Goal: Task Accomplishment & Management: Use online tool/utility

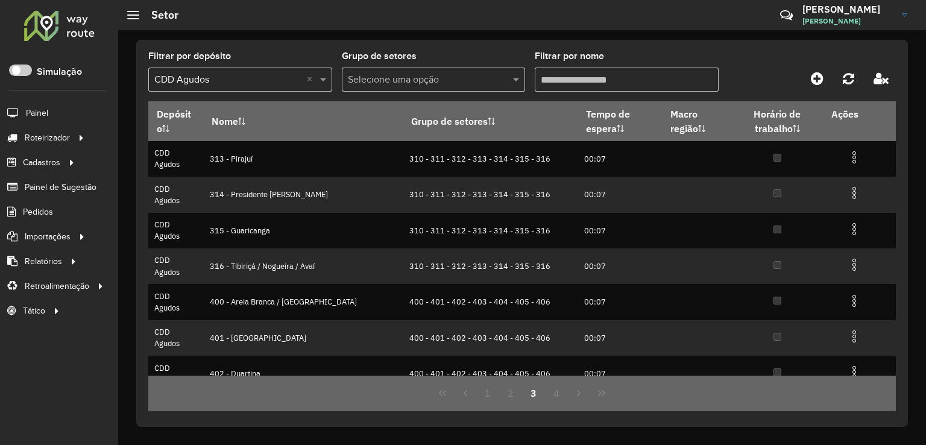
scroll to position [143, 0]
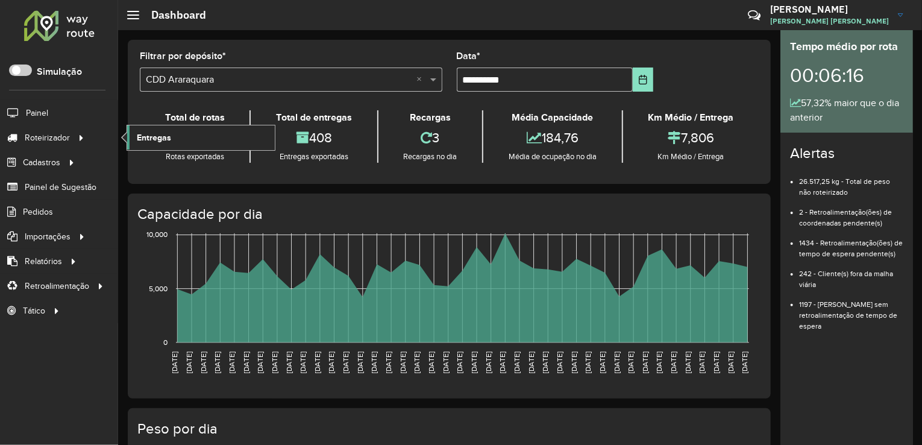
click at [155, 136] on span "Entregas" at bounding box center [154, 137] width 34 height 13
click at [359, 373] on text "16/08/2025" at bounding box center [360, 362] width 8 height 22
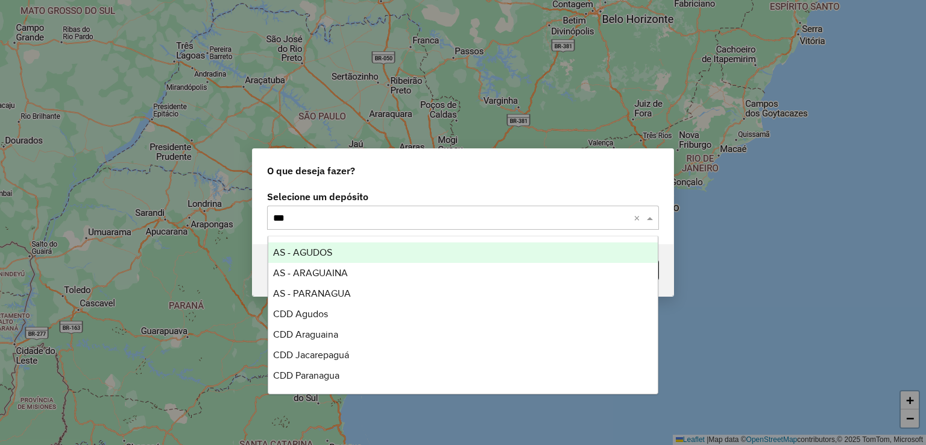
type input "****"
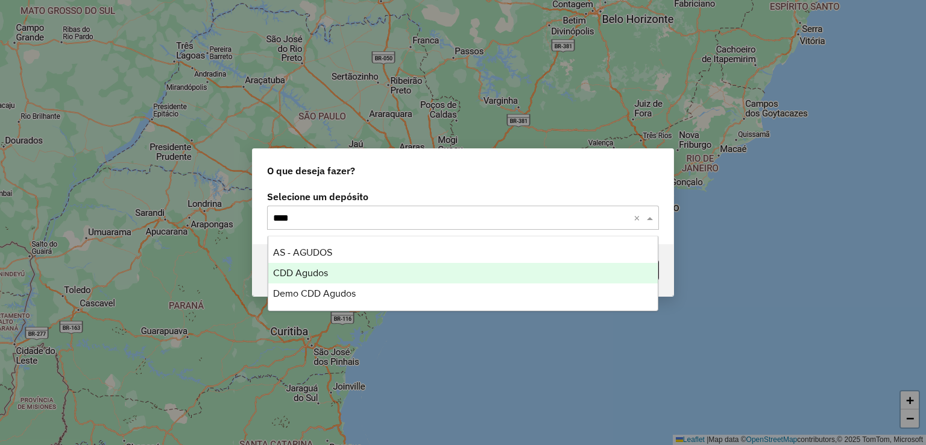
click at [326, 278] on div "CDD Agudos" at bounding box center [463, 273] width 390 height 20
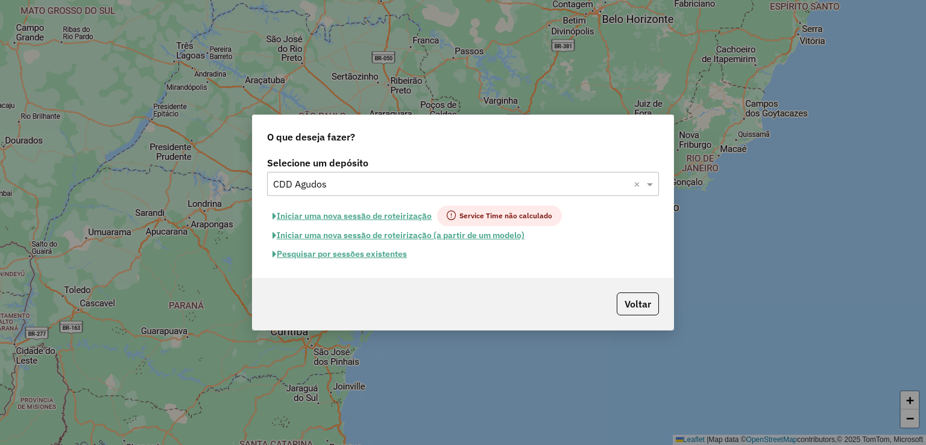
click at [402, 253] on button "Pesquisar por sessões existentes" at bounding box center [339, 254] width 145 height 19
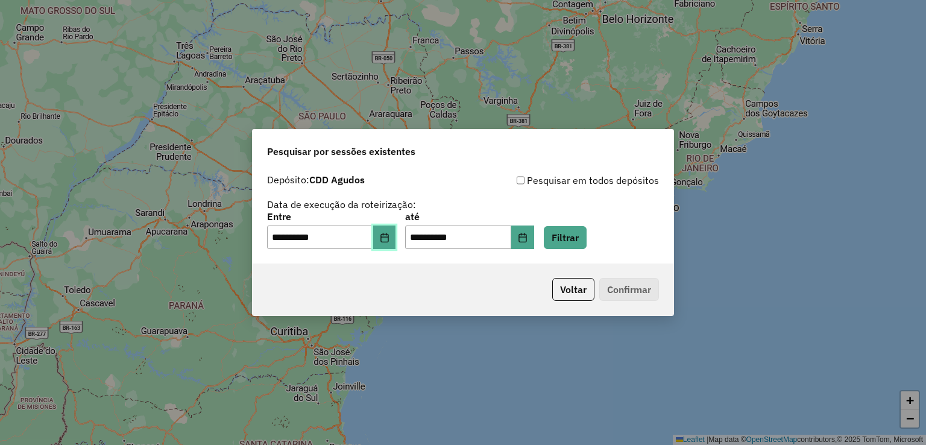
click at [393, 246] on button "Choose Date" at bounding box center [384, 237] width 23 height 24
click at [584, 237] on button "Filtrar" at bounding box center [565, 237] width 43 height 23
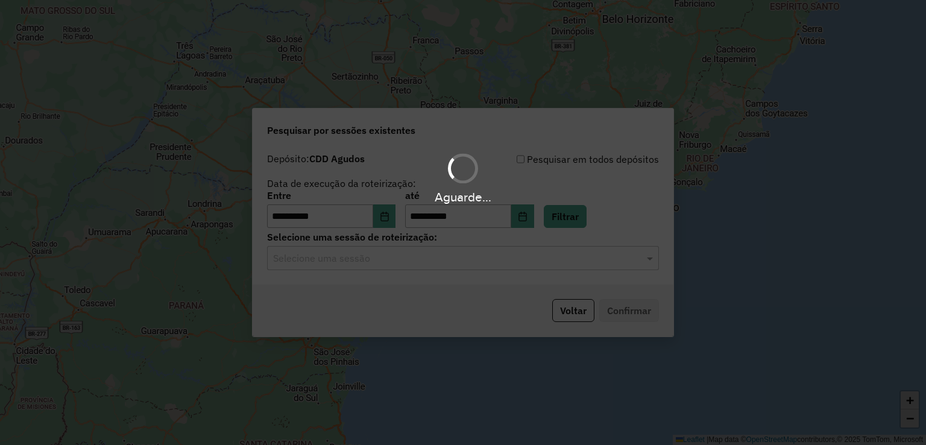
click at [395, 261] on input "text" at bounding box center [451, 258] width 356 height 14
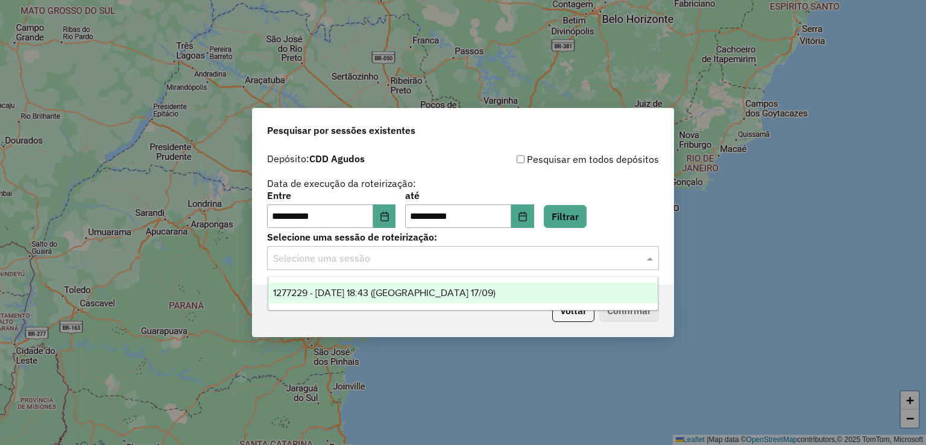
drag, startPoint x: 413, startPoint y: 289, endPoint x: 435, endPoint y: 291, distance: 21.8
click at [413, 289] on span "1277229 - 17/09/2025 18:43 (Agudos 17/09)" at bounding box center [384, 293] width 222 height 10
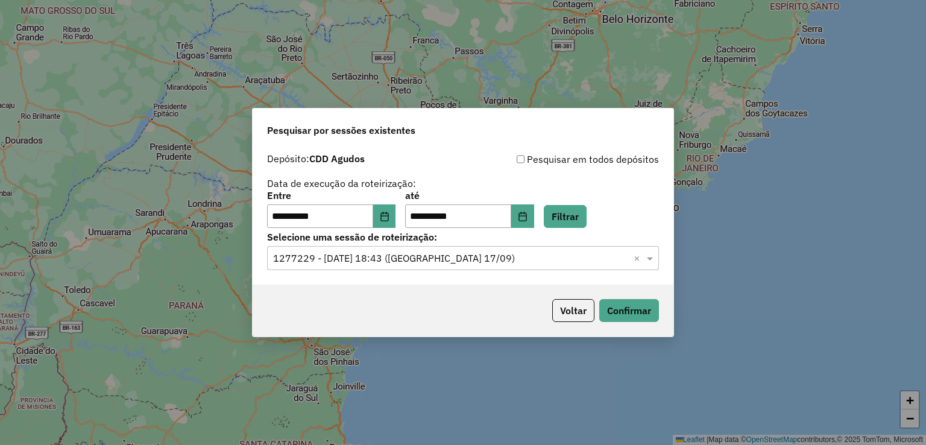
click at [605, 297] on div "Voltar Confirmar" at bounding box center [463, 311] width 421 height 52
click at [627, 312] on button "Confirmar" at bounding box center [629, 310] width 60 height 23
click at [389, 218] on icon "Choose Date" at bounding box center [385, 217] width 10 height 10
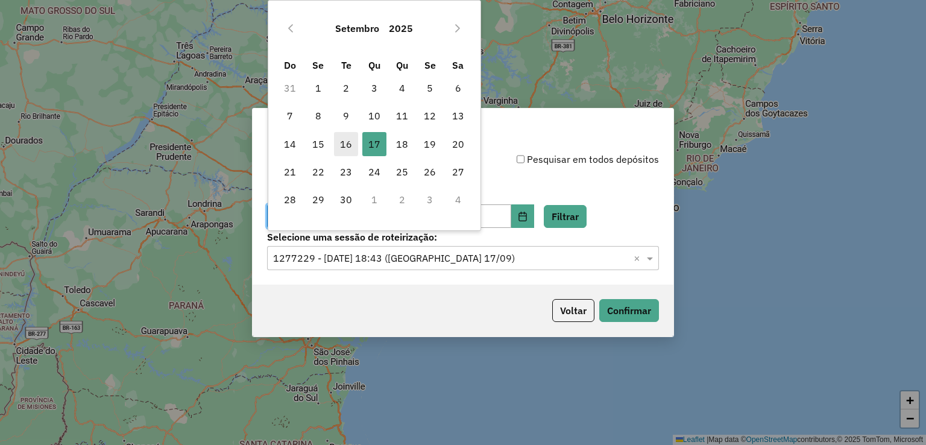
click at [349, 136] on span "16" at bounding box center [346, 144] width 24 height 24
type input "**********"
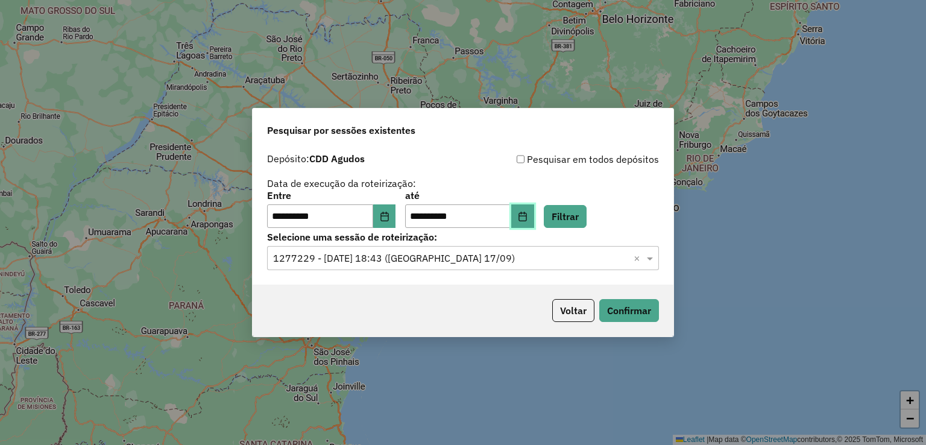
click at [528, 216] on icon "Choose Date" at bounding box center [523, 217] width 10 height 10
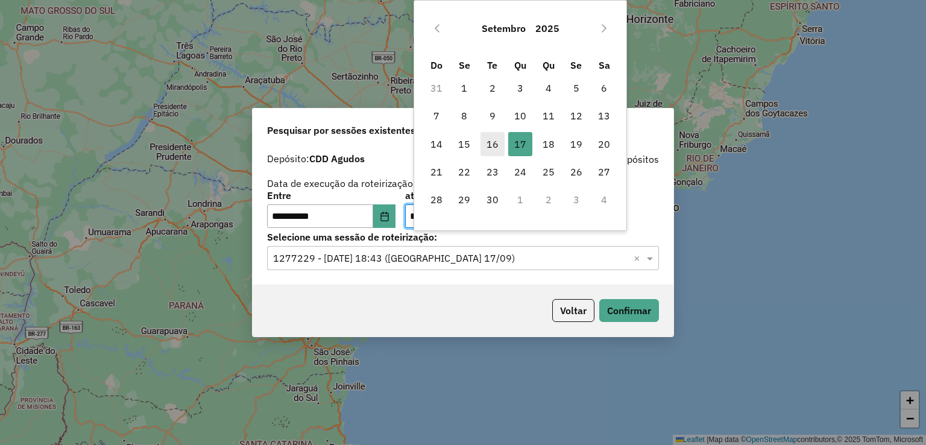
click at [493, 141] on span "16" at bounding box center [493, 144] width 24 height 24
type input "**********"
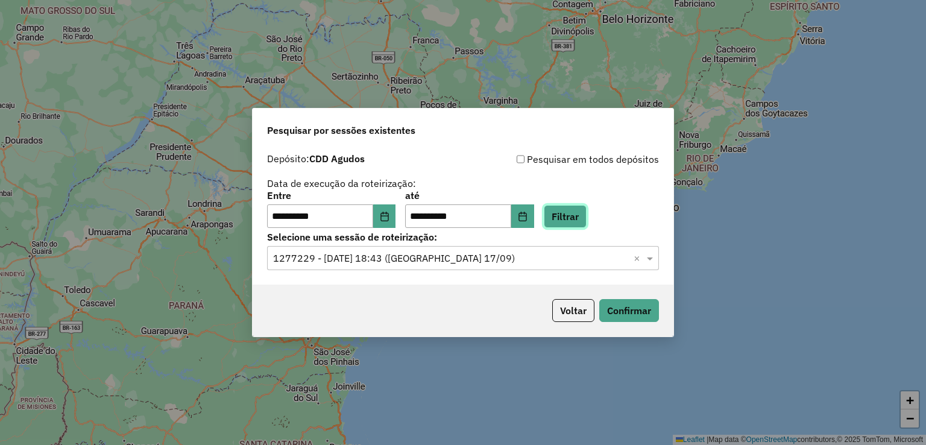
click at [587, 216] on button "Filtrar" at bounding box center [565, 216] width 43 height 23
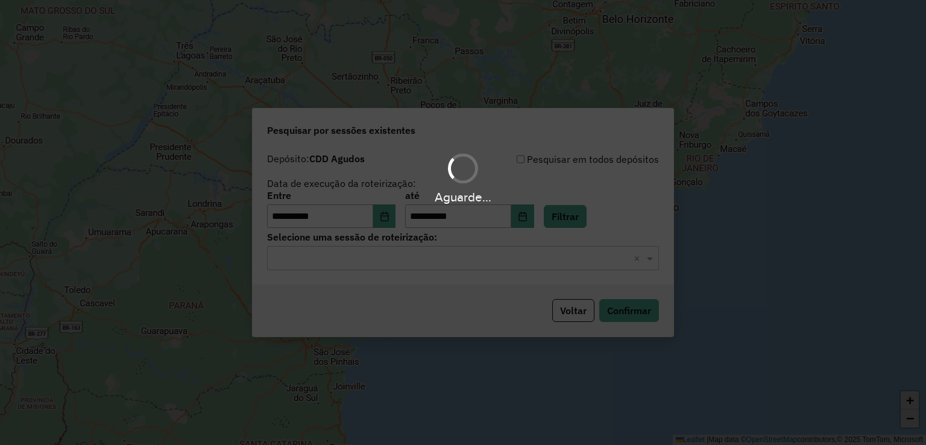
click at [399, 260] on hb-app "**********" at bounding box center [463, 222] width 926 height 445
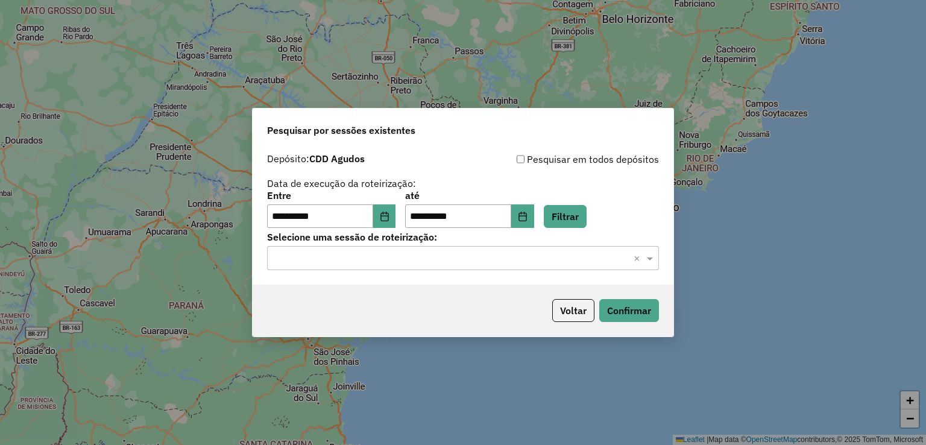
click at [446, 254] on input "text" at bounding box center [451, 258] width 356 height 14
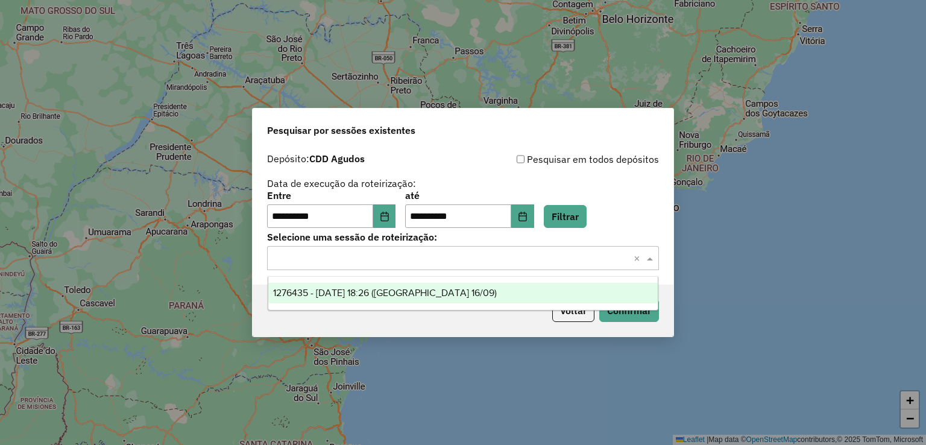
click at [442, 288] on span "1276435 - 16/09/2025 18:26 (Agudos 16/09)" at bounding box center [385, 293] width 224 height 10
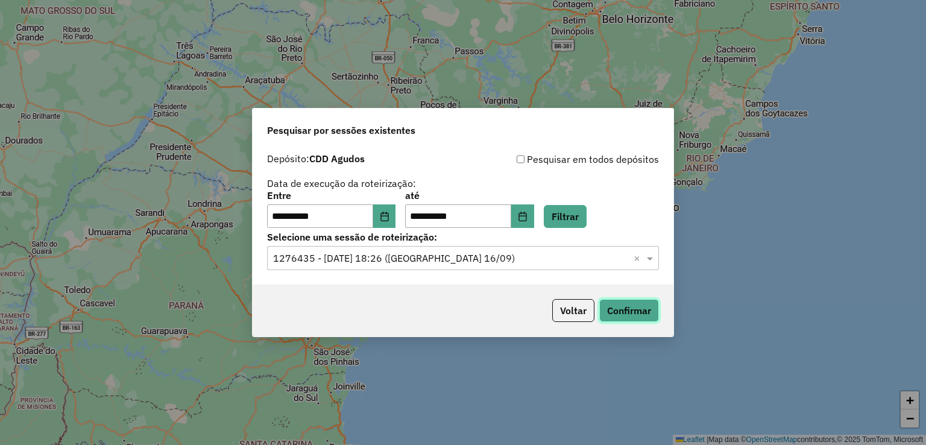
click at [644, 309] on button "Confirmar" at bounding box center [629, 310] width 60 height 23
click at [534, 217] on button "Choose Date" at bounding box center [522, 216] width 23 height 24
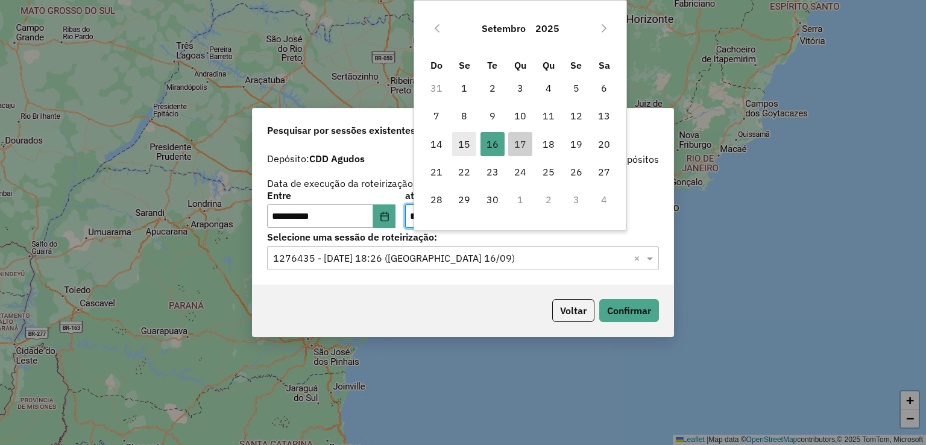
click at [470, 142] on span "15" at bounding box center [464, 144] width 24 height 24
type input "**********"
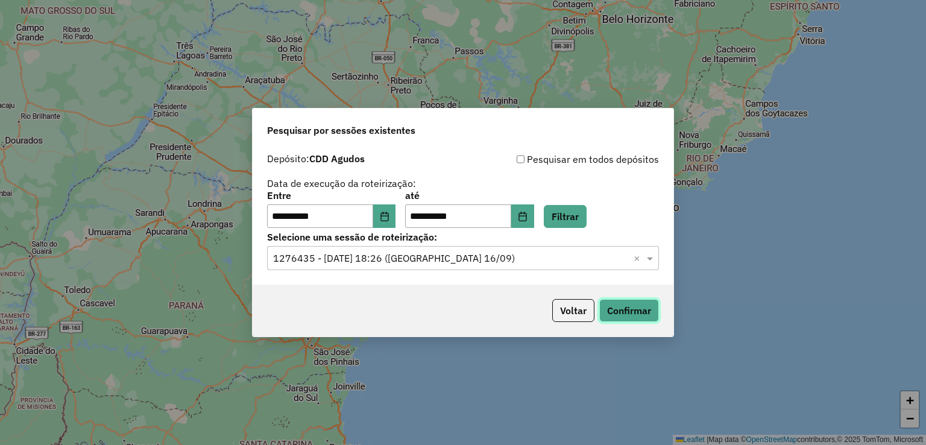
click at [619, 306] on button "Confirmar" at bounding box center [629, 310] width 60 height 23
drag, startPoint x: 580, startPoint y: 216, endPoint x: 570, endPoint y: 230, distance: 16.8
click at [580, 216] on button "Filtrar" at bounding box center [565, 216] width 43 height 23
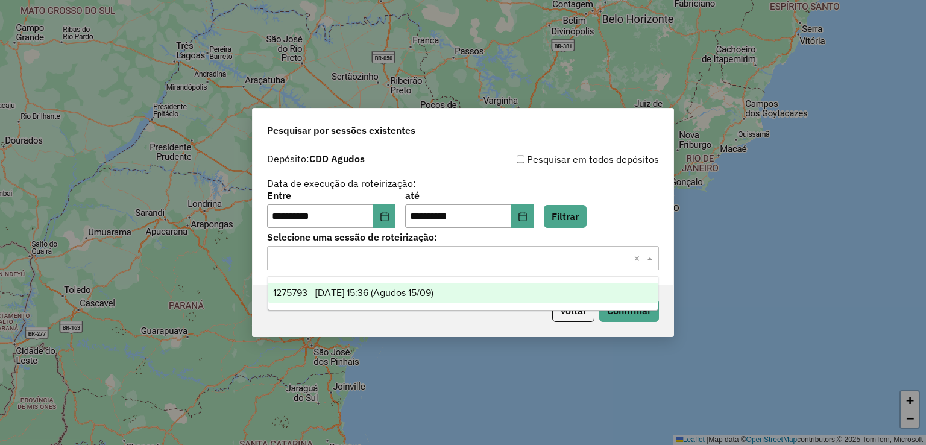
click at [468, 256] on input "text" at bounding box center [451, 258] width 356 height 14
click at [462, 290] on div "1275793 - 15/09/2025 15:36 (Agudos 15/09)" at bounding box center [463, 293] width 390 height 20
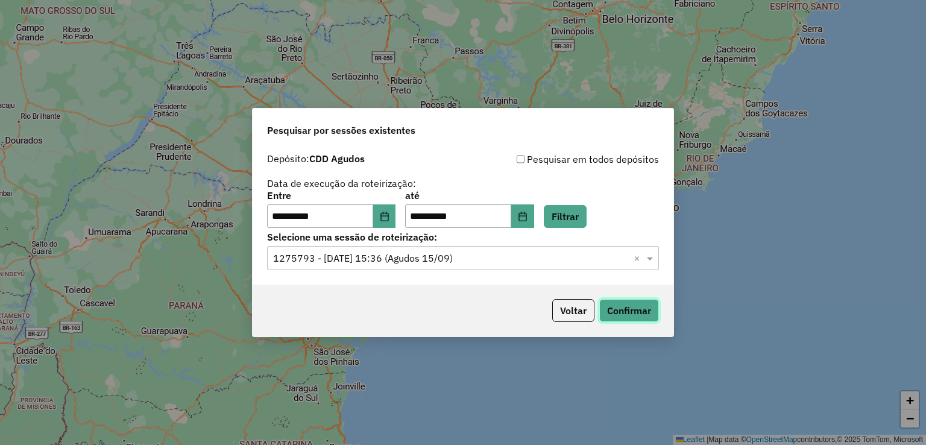
click at [637, 306] on button "Confirmar" at bounding box center [629, 310] width 60 height 23
click at [528, 218] on icon "Choose Date" at bounding box center [523, 217] width 10 height 10
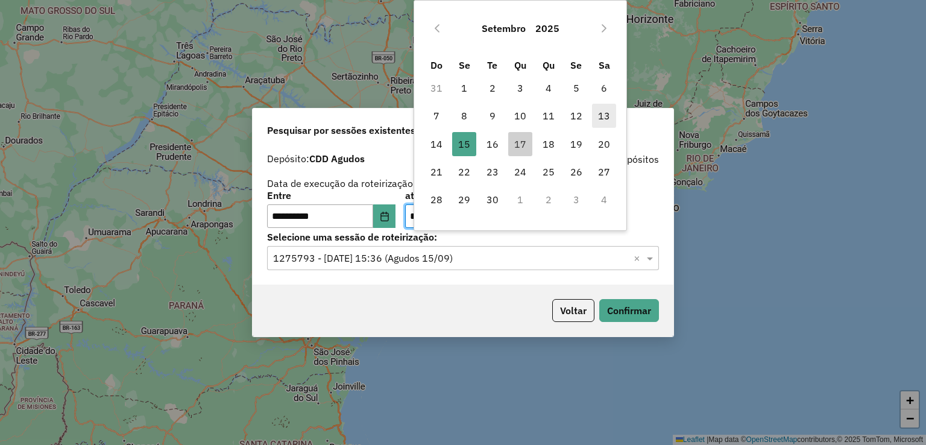
click at [605, 115] on span "13" at bounding box center [604, 116] width 24 height 24
type input "**********"
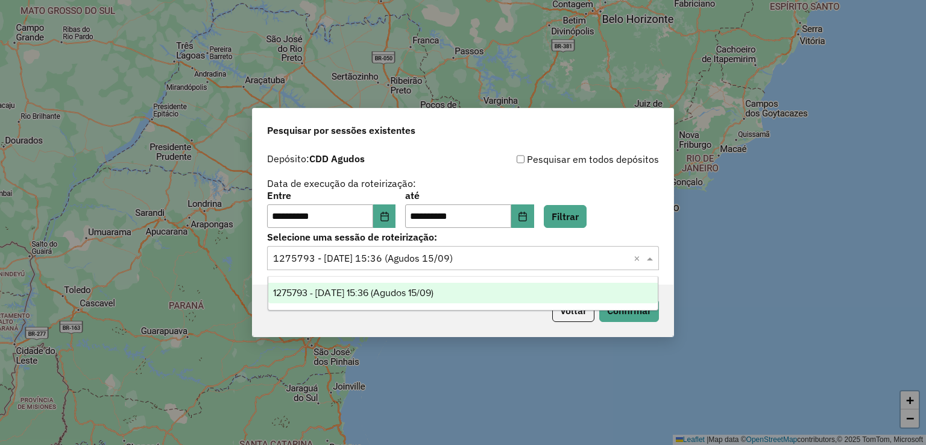
click at [490, 254] on input "text" at bounding box center [451, 258] width 356 height 14
click at [587, 210] on button "Filtrar" at bounding box center [565, 216] width 43 height 23
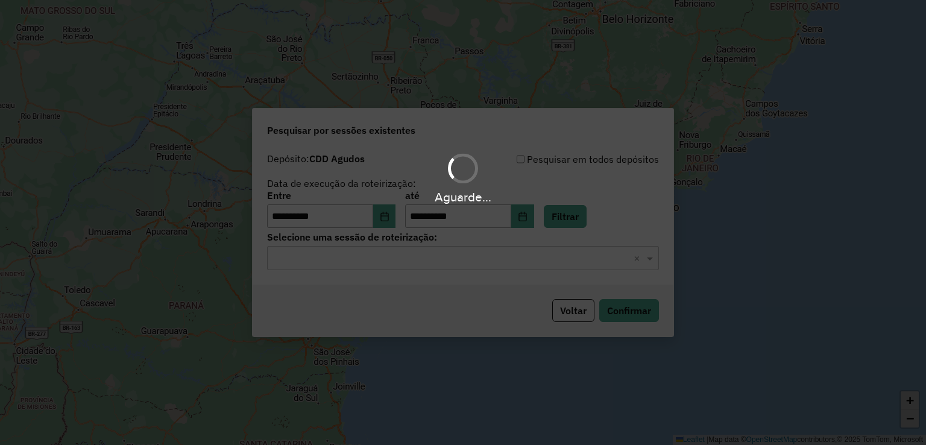
click at [443, 263] on input "text" at bounding box center [451, 258] width 356 height 14
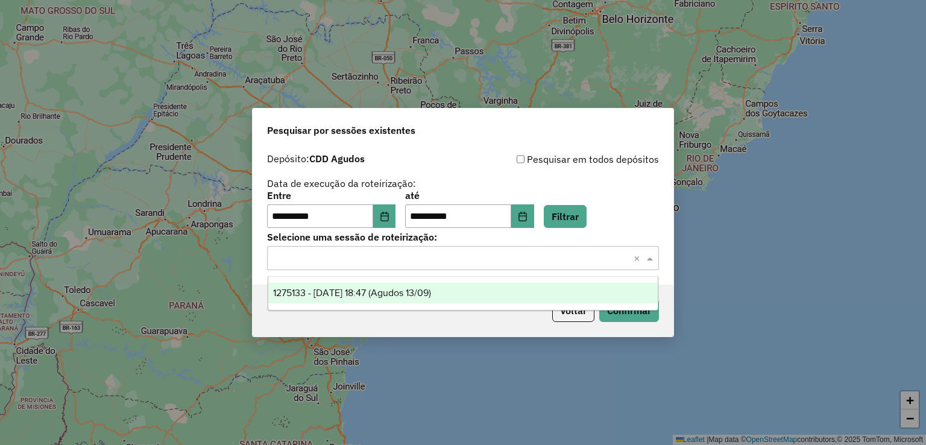
click at [431, 289] on span "1275133 - 13/09/2025 18:47 (Agudos 13/09)" at bounding box center [352, 293] width 158 height 10
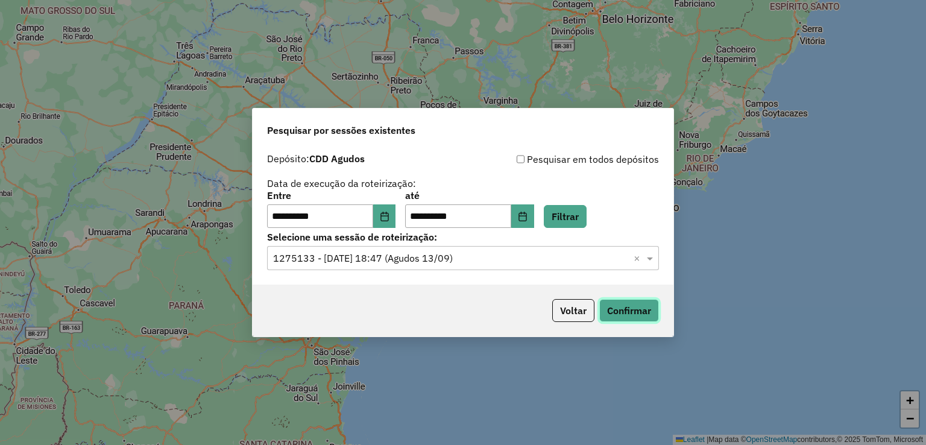
click at [646, 317] on button "Confirmar" at bounding box center [629, 310] width 60 height 23
click at [454, 259] on input "text" at bounding box center [451, 258] width 356 height 14
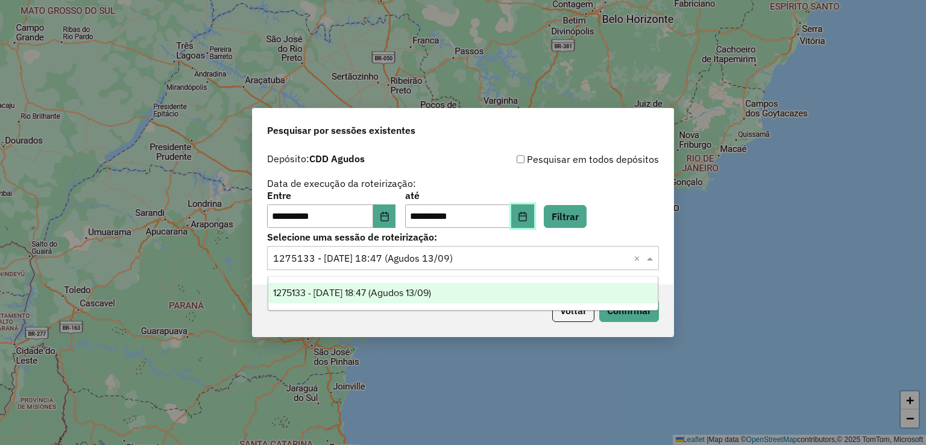
click at [528, 216] on icon "Choose Date" at bounding box center [523, 217] width 10 height 10
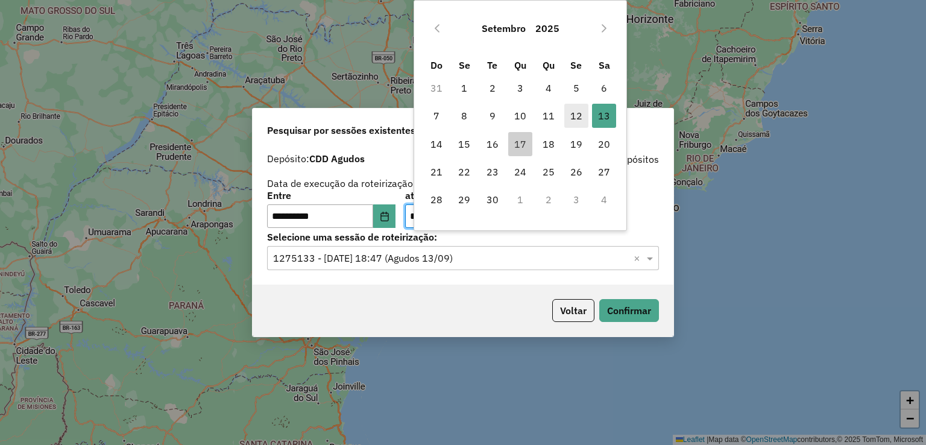
click at [572, 118] on span "12" at bounding box center [576, 116] width 24 height 24
type input "**********"
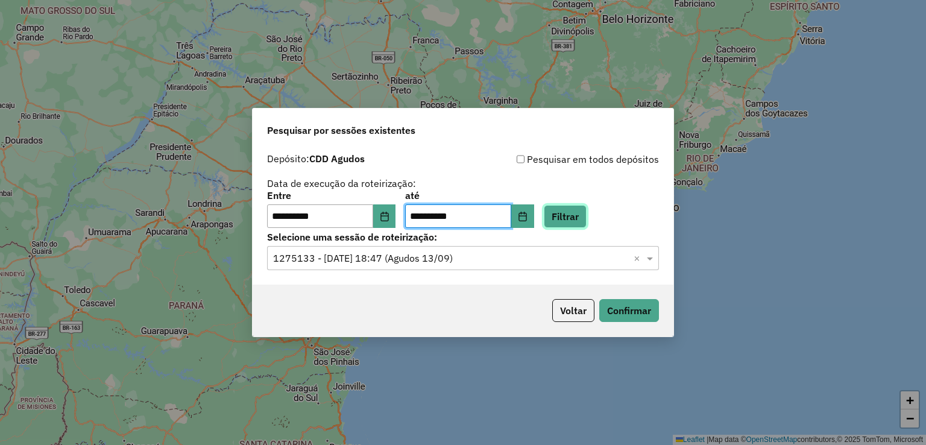
click at [584, 213] on button "Filtrar" at bounding box center [565, 216] width 43 height 23
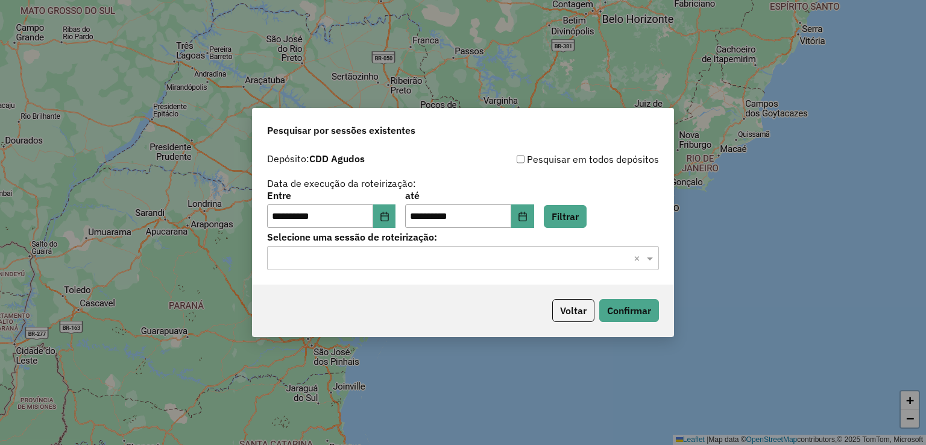
click at [394, 254] on input "text" at bounding box center [451, 258] width 356 height 14
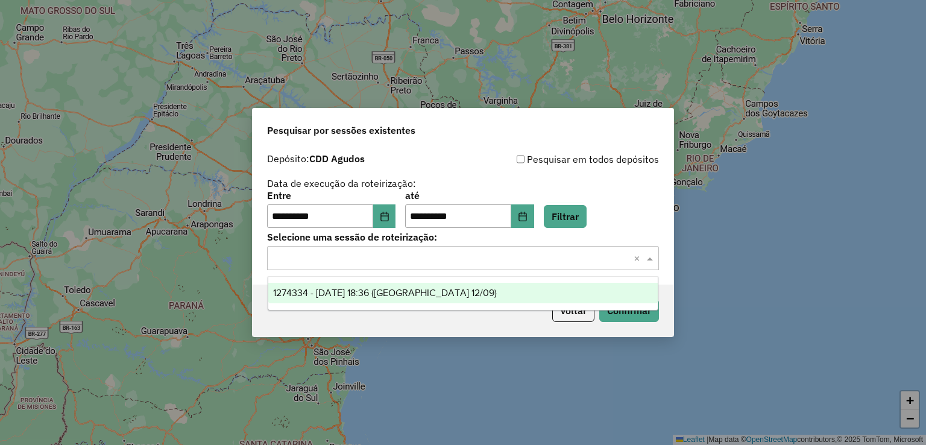
click at [446, 283] on div "1274334 - 12/09/2025 18:36 (Agudos 12/09)" at bounding box center [463, 293] width 390 height 20
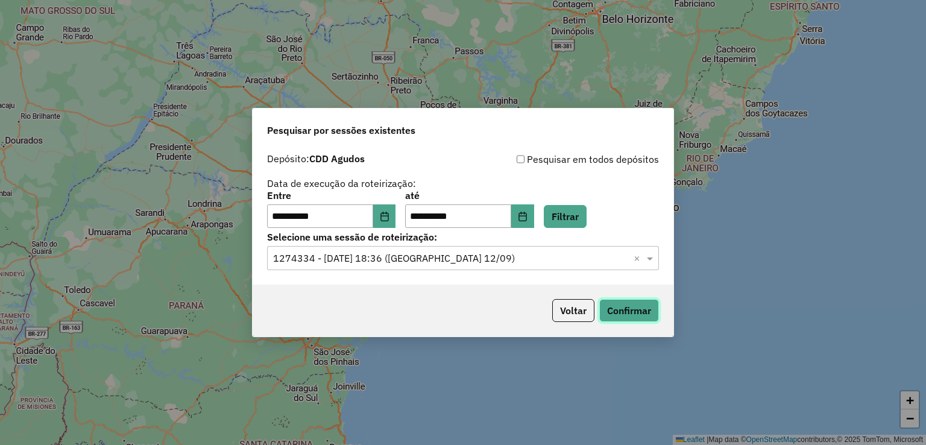
click at [629, 306] on button "Confirmar" at bounding box center [629, 310] width 60 height 23
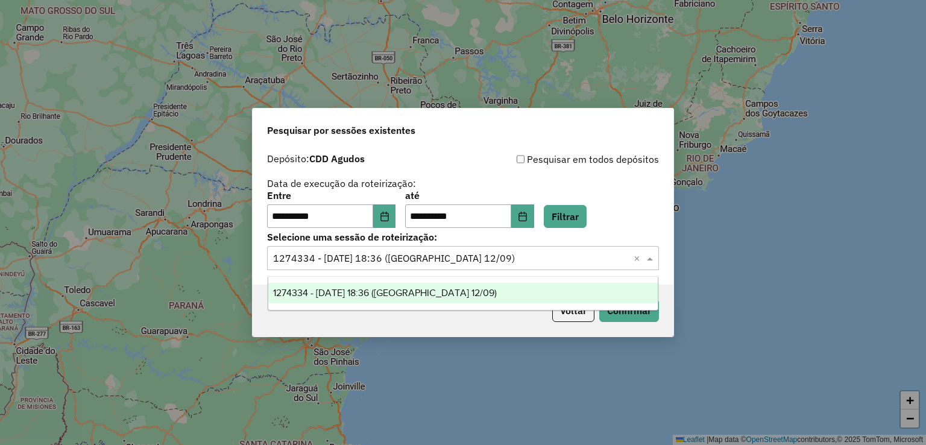
click at [461, 263] on input "text" at bounding box center [451, 258] width 356 height 14
click at [528, 217] on icon "Choose Date" at bounding box center [523, 217] width 10 height 10
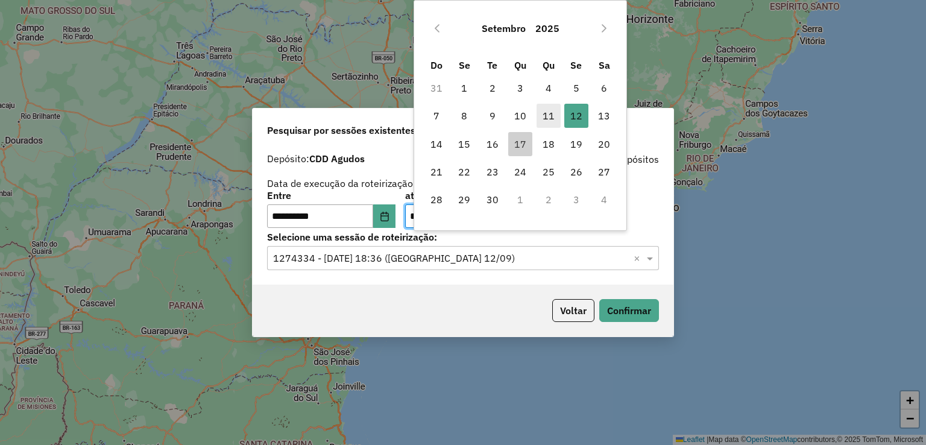
click at [551, 119] on span "11" at bounding box center [549, 116] width 24 height 24
type input "**********"
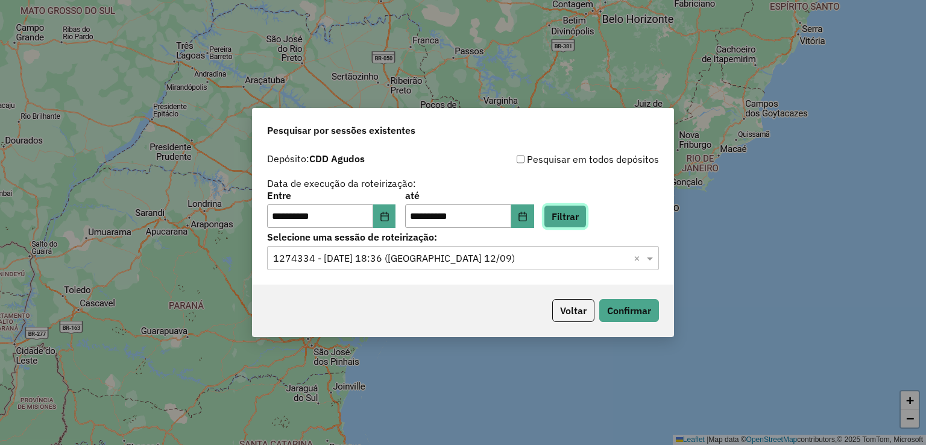
click at [587, 222] on button "Filtrar" at bounding box center [565, 216] width 43 height 23
click at [470, 256] on input "text" at bounding box center [451, 258] width 356 height 14
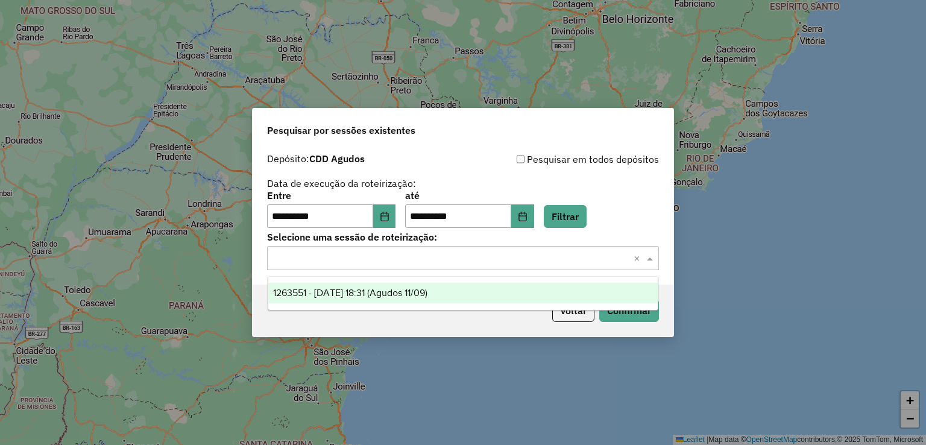
click at [412, 294] on span "1263551 - 11/09/2025 18:31 (Agudos 11/09)" at bounding box center [350, 293] width 154 height 10
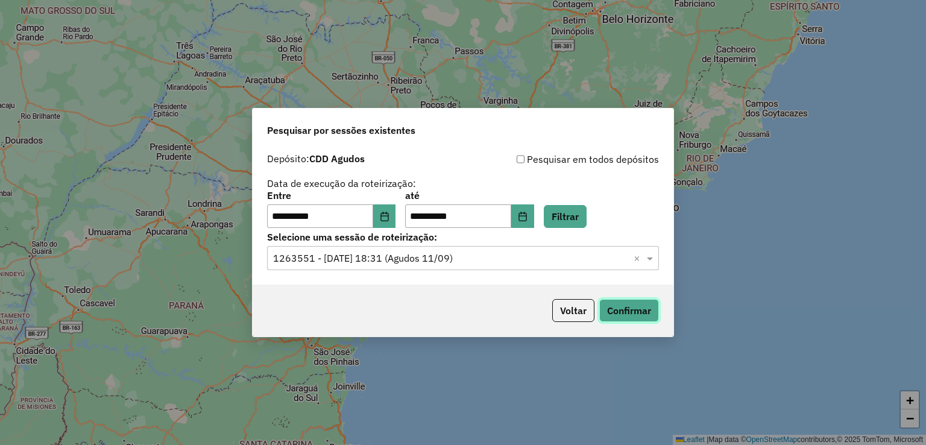
click at [623, 310] on button "Confirmar" at bounding box center [629, 310] width 60 height 23
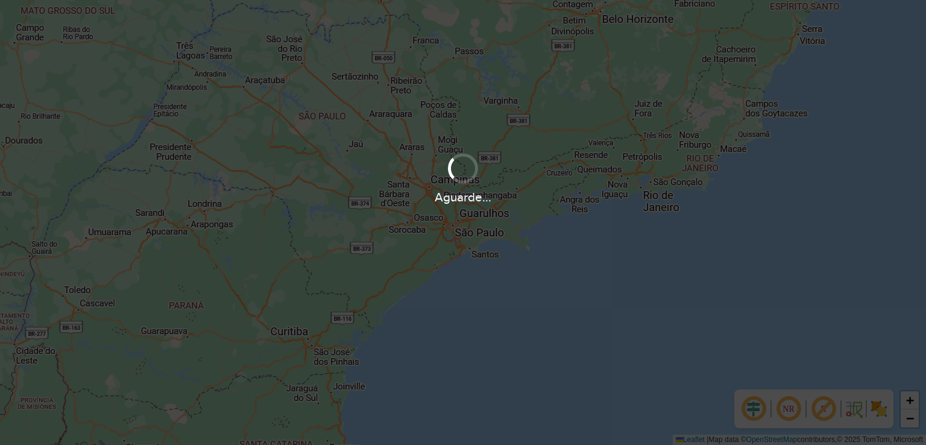
click at [569, 319] on div "+ − Leaflet | Map data © OpenStreetMap contributors,© 2025 TomTom, Microsoft" at bounding box center [463, 222] width 926 height 445
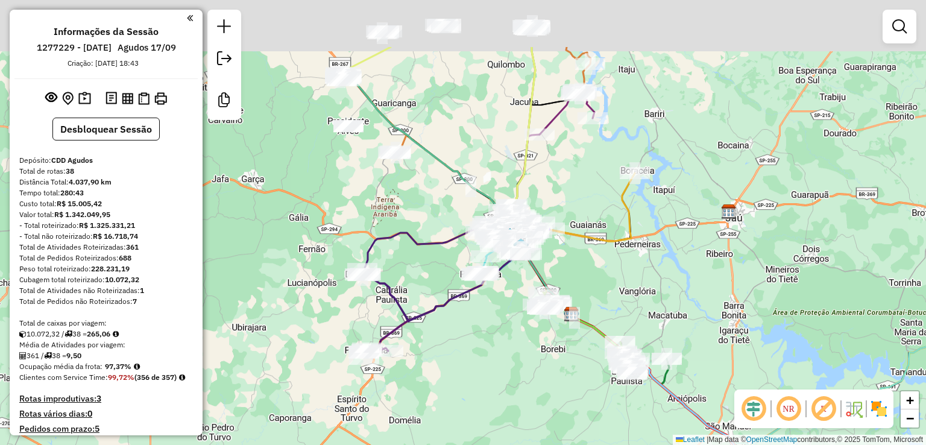
drag, startPoint x: 405, startPoint y: 316, endPoint x: 522, endPoint y: 355, distance: 122.8
click at [519, 418] on div "Janela de atendimento Grade de atendimento Capacidade Transportadoras Veículos …" at bounding box center [463, 222] width 926 height 445
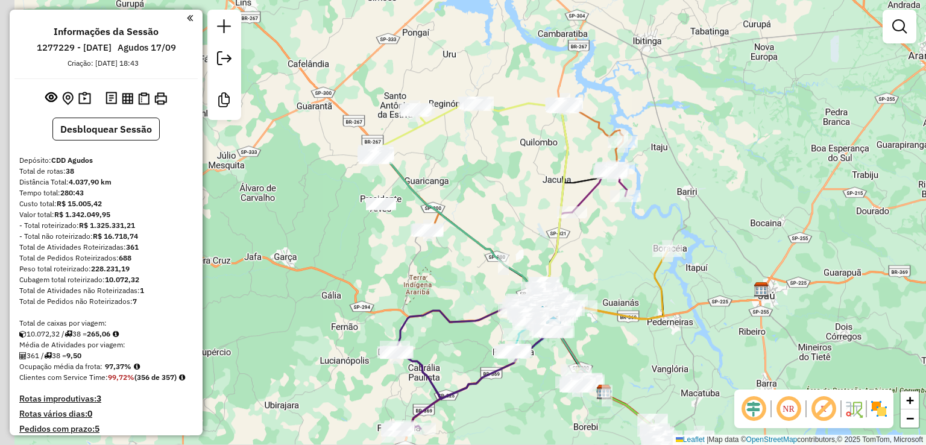
drag, startPoint x: 499, startPoint y: 207, endPoint x: 512, endPoint y: 267, distance: 61.7
click at [533, 270] on div "Janela de atendimento Grade de atendimento Capacidade Transportadoras Veículos …" at bounding box center [463, 222] width 926 height 445
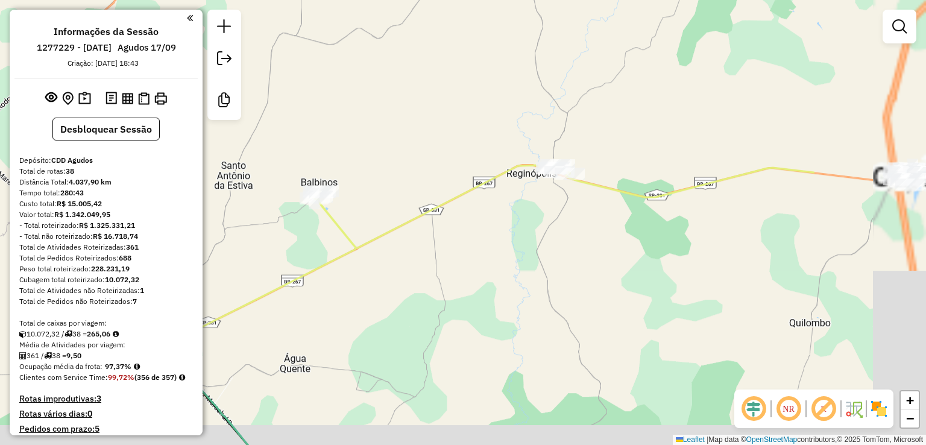
drag, startPoint x: 459, startPoint y: 270, endPoint x: 557, endPoint y: 283, distance: 99.1
click at [438, 269] on div "Janela de atendimento Grade de atendimento Capacidade Transportadoras Veículos …" at bounding box center [463, 222] width 926 height 445
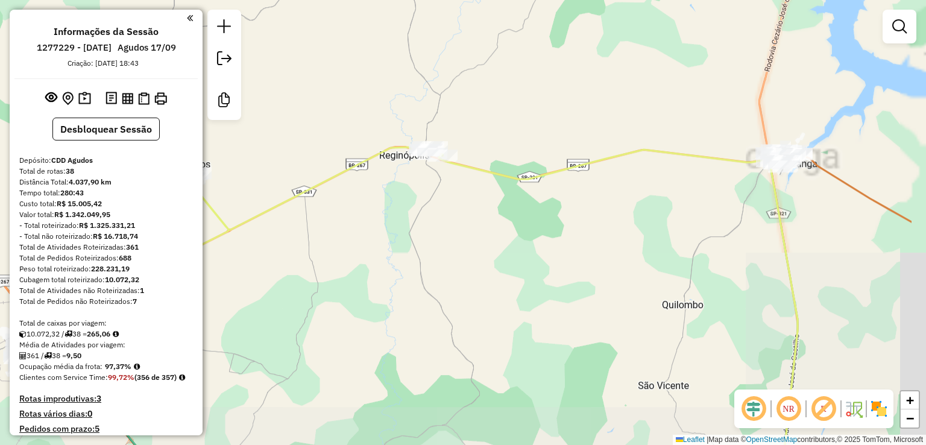
drag, startPoint x: 564, startPoint y: 254, endPoint x: 502, endPoint y: 279, distance: 66.8
click at [439, 234] on div "Janela de atendimento Grade de atendimento Capacidade Transportadoras Veículos …" at bounding box center [463, 222] width 926 height 445
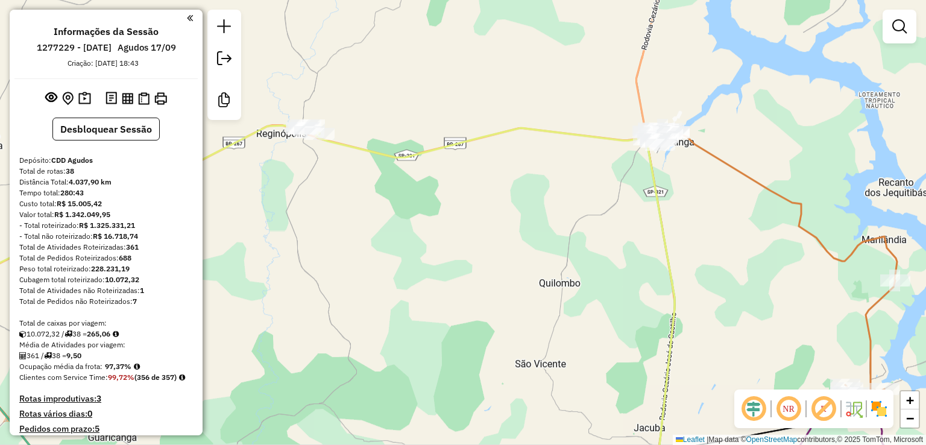
drag, startPoint x: 557, startPoint y: 302, endPoint x: 543, endPoint y: 146, distance: 156.8
click at [553, 131] on div "Janela de atendimento Grade de atendimento Capacidade Transportadoras Veículos …" at bounding box center [463, 222] width 926 height 445
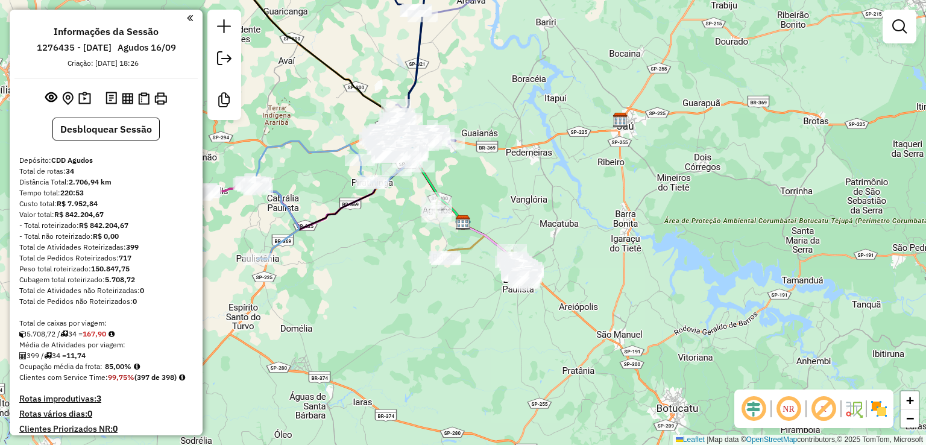
click at [763, 415] on em at bounding box center [753, 408] width 29 height 29
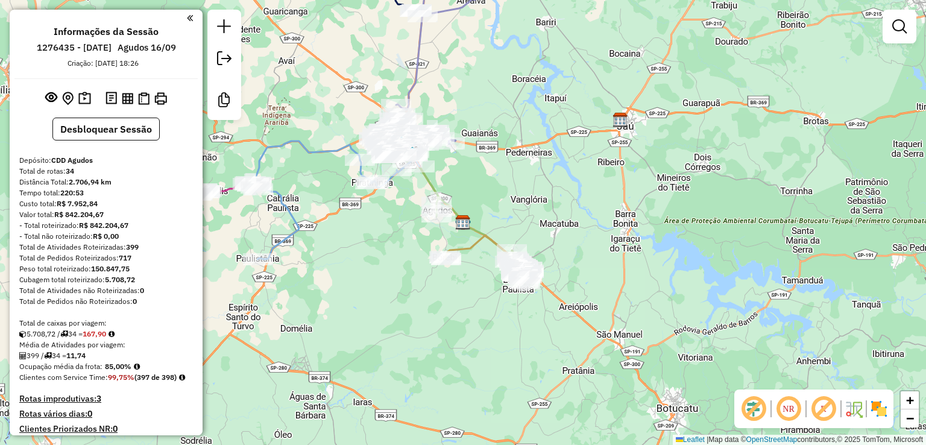
click at [815, 415] on em at bounding box center [823, 408] width 29 height 29
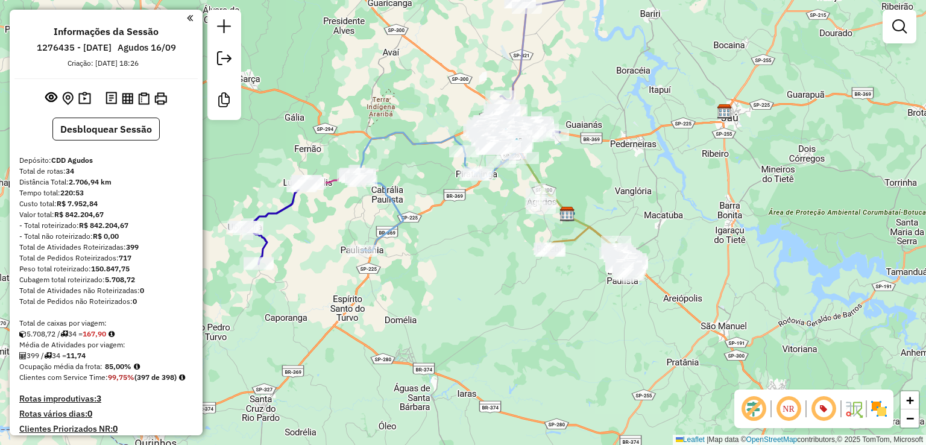
drag, startPoint x: 353, startPoint y: 273, endPoint x: 487, endPoint y: 256, distance: 134.9
click at [481, 262] on div "Janela de atendimento Grade de atendimento Capacidade Transportadoras Veículos …" at bounding box center [463, 222] width 926 height 445
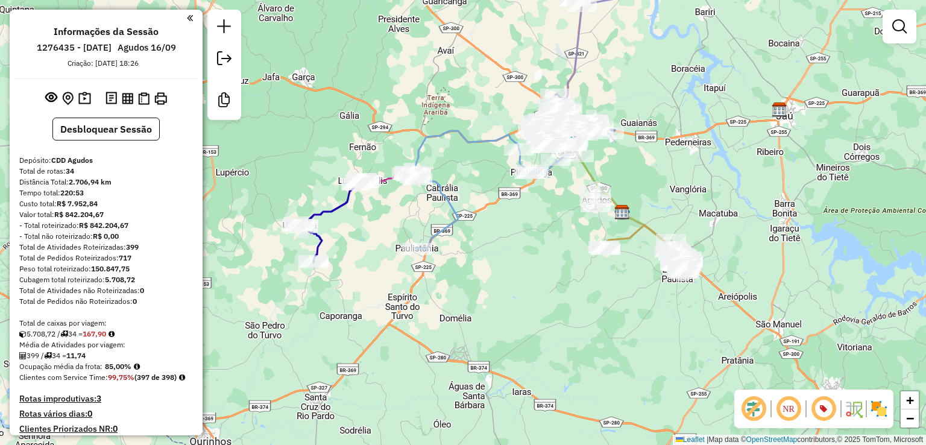
drag, startPoint x: 499, startPoint y: 345, endPoint x: 496, endPoint y: 340, distance: 6.5
click at [502, 383] on div "Janela de atendimento Grade de atendimento Capacidade Transportadoras Veículos …" at bounding box center [463, 222] width 926 height 445
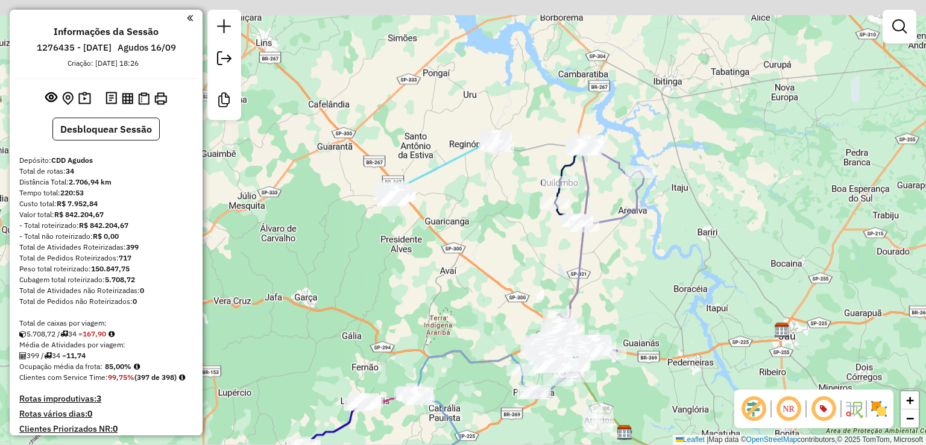
click at [470, 319] on div "Janela de atendimento Grade de atendimento Capacidade Transportadoras Veículos …" at bounding box center [463, 222] width 926 height 445
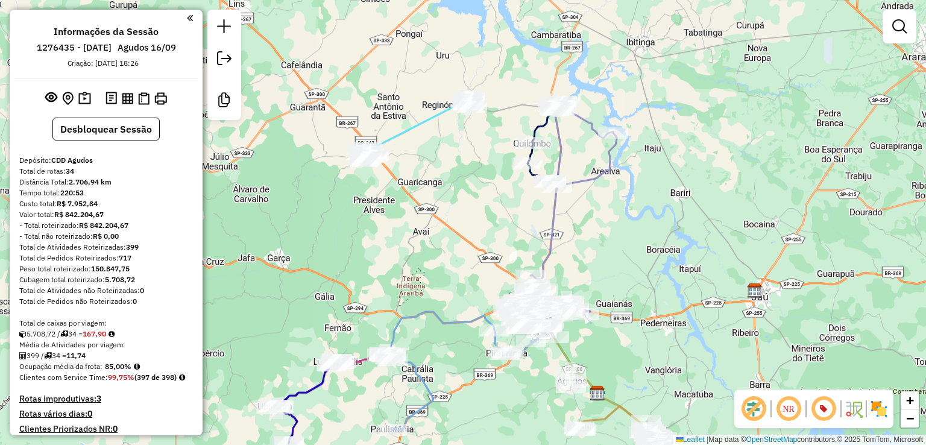
drag, startPoint x: 470, startPoint y: 319, endPoint x: 420, endPoint y: 225, distance: 106.3
click at [420, 225] on div "Janela de atendimento Grade de atendimento Capacidade Transportadoras Veículos …" at bounding box center [463, 222] width 926 height 445
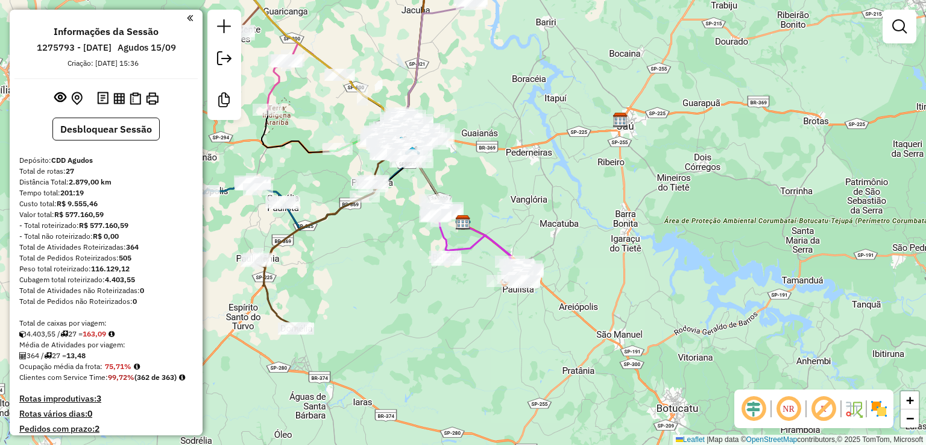
drag, startPoint x: 753, startPoint y: 408, endPoint x: 789, endPoint y: 406, distance: 36.2
click at [753, 408] on em at bounding box center [753, 408] width 29 height 29
drag, startPoint x: 830, startPoint y: 405, endPoint x: 573, endPoint y: 310, distance: 273.2
click at [830, 404] on em at bounding box center [823, 408] width 29 height 29
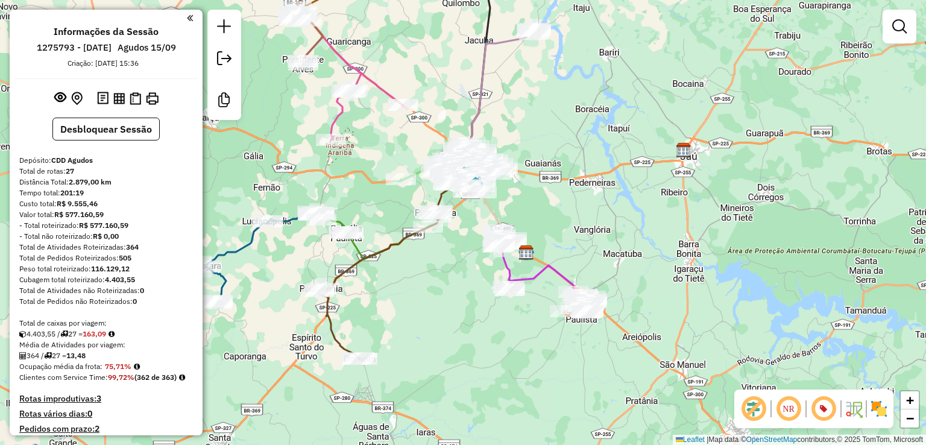
drag, startPoint x: 400, startPoint y: 296, endPoint x: 654, endPoint y: 263, distance: 256.0
click at [549, 345] on div "Janela de atendimento Grade de atendimento Capacidade Transportadoras Veículos …" at bounding box center [463, 222] width 926 height 445
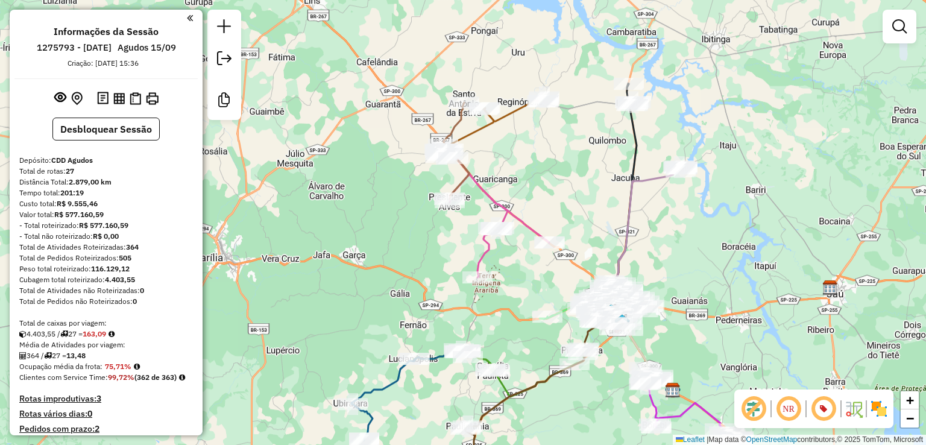
drag, startPoint x: 704, startPoint y: 174, endPoint x: 701, endPoint y: 265, distance: 91.1
click at [701, 265] on div "Janela de atendimento Grade de atendimento Capacidade Transportadoras Veículos …" at bounding box center [463, 222] width 926 height 445
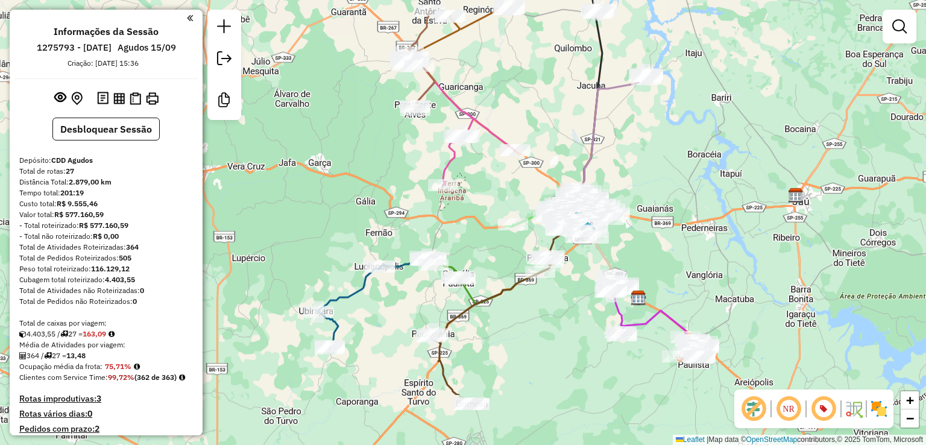
drag, startPoint x: 704, startPoint y: 225, endPoint x: 697, endPoint y: 188, distance: 37.4
click at [697, 189] on div "Janela de atendimento Grade de atendimento Capacidade Transportadoras Veículos …" at bounding box center [463, 222] width 926 height 445
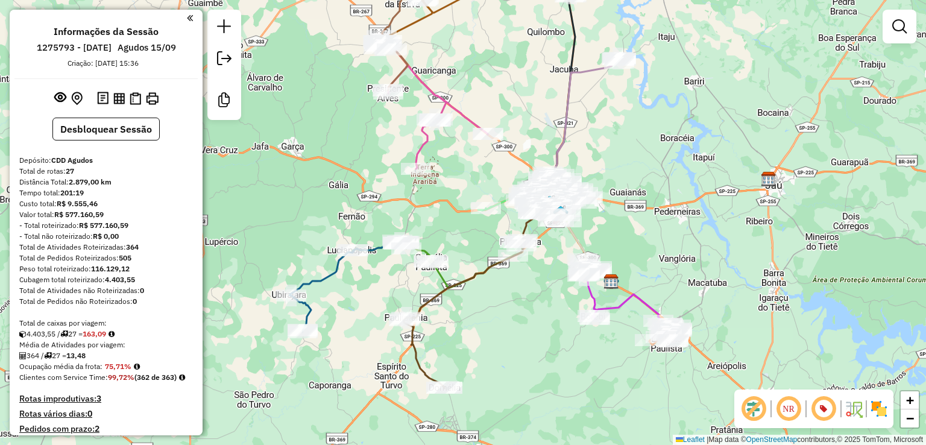
drag, startPoint x: 717, startPoint y: 213, endPoint x: 693, endPoint y: 271, distance: 62.1
click at [695, 275] on div "Janela de atendimento Grade de atendimento Capacidade Transportadoras Veículos …" at bounding box center [463, 222] width 926 height 445
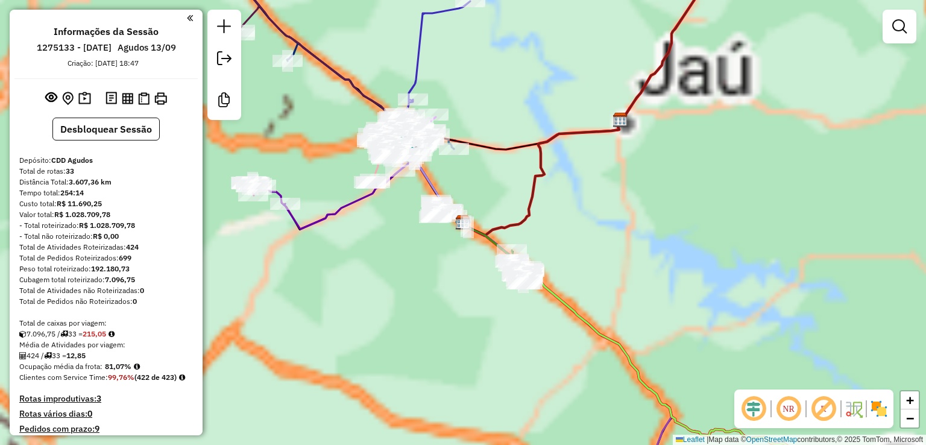
click at [0, 0] on div "Aguarde..." at bounding box center [0, 0] width 0 height 0
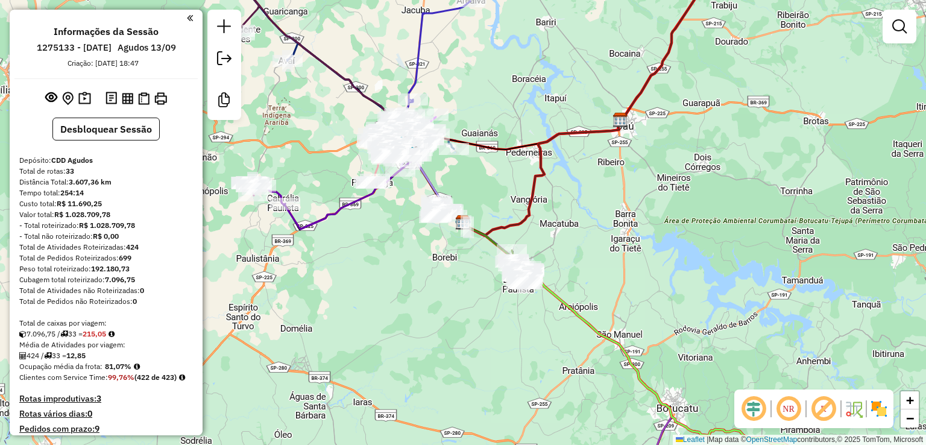
click at [746, 414] on em at bounding box center [753, 408] width 29 height 29
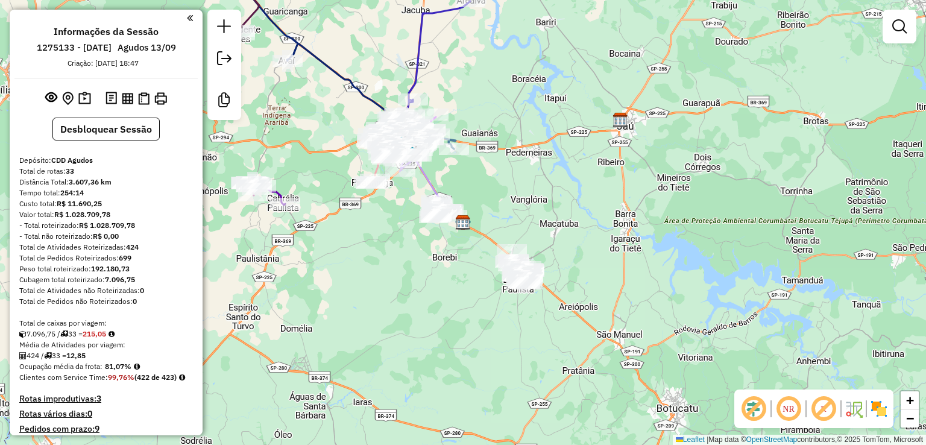
click at [818, 412] on em at bounding box center [823, 408] width 29 height 29
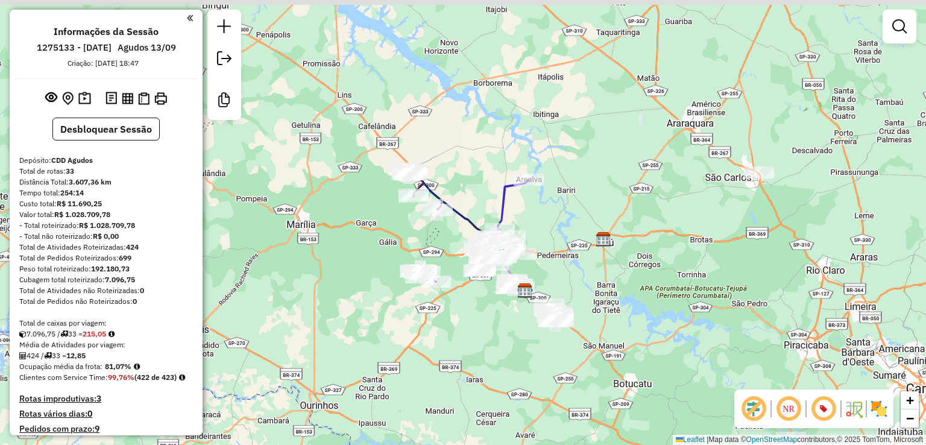
drag, startPoint x: 581, startPoint y: 211, endPoint x: 563, endPoint y: 219, distance: 20.0
click at [581, 228] on div "Janela de atendimento Grade de atendimento Capacidade Transportadoras Veículos …" at bounding box center [463, 222] width 926 height 445
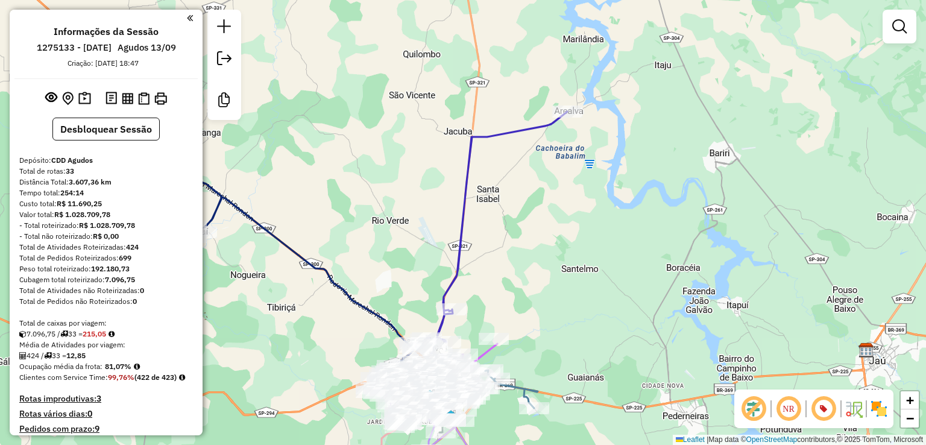
drag, startPoint x: 517, startPoint y: 237, endPoint x: 570, endPoint y: 215, distance: 57.3
click at [570, 215] on div "Janela de atendimento Grade de atendimento Capacidade Transportadoras Veículos …" at bounding box center [463, 222] width 926 height 445
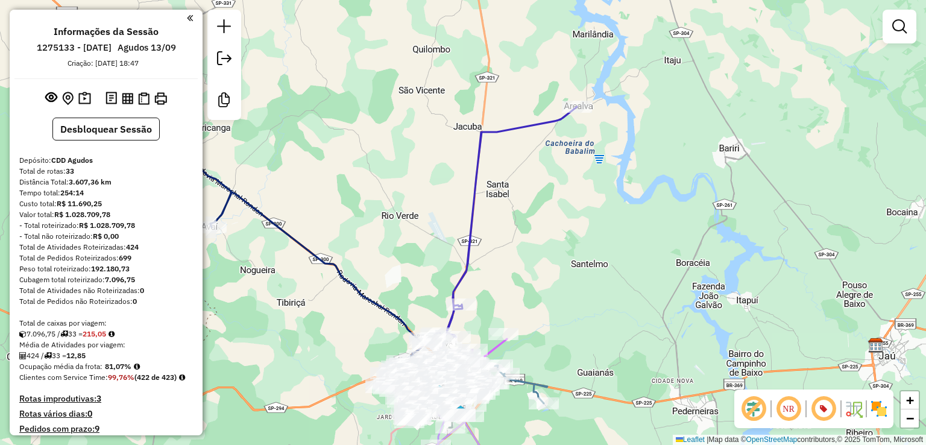
select select "**********"
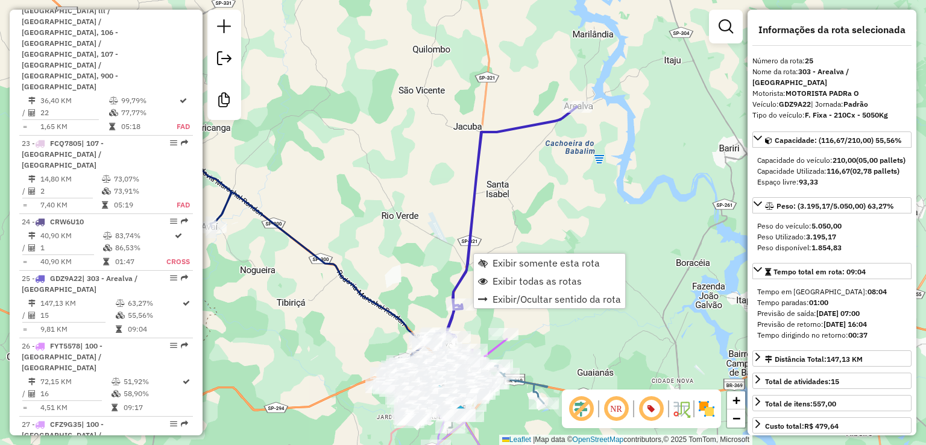
scroll to position [2322, 0]
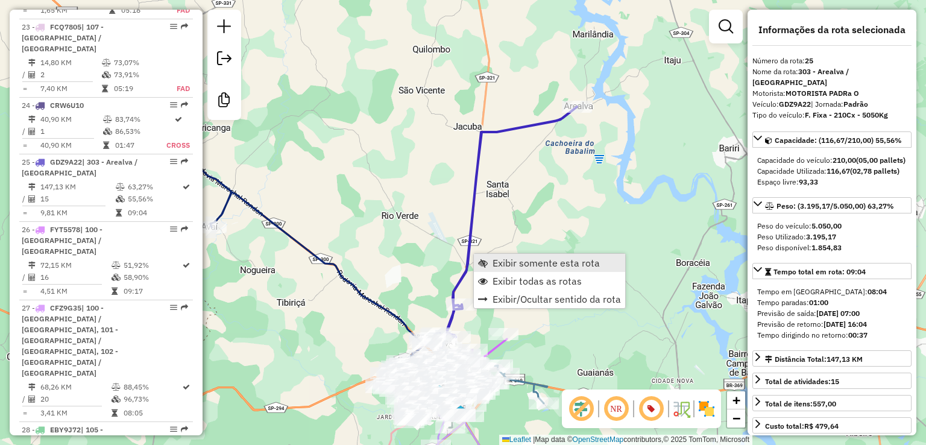
click at [496, 258] on span "Exibir somente esta rota" at bounding box center [546, 263] width 107 height 10
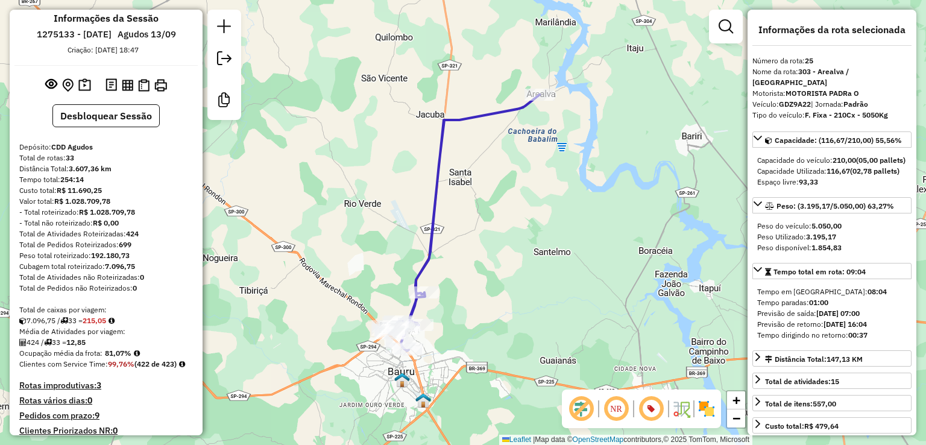
scroll to position [0, 0]
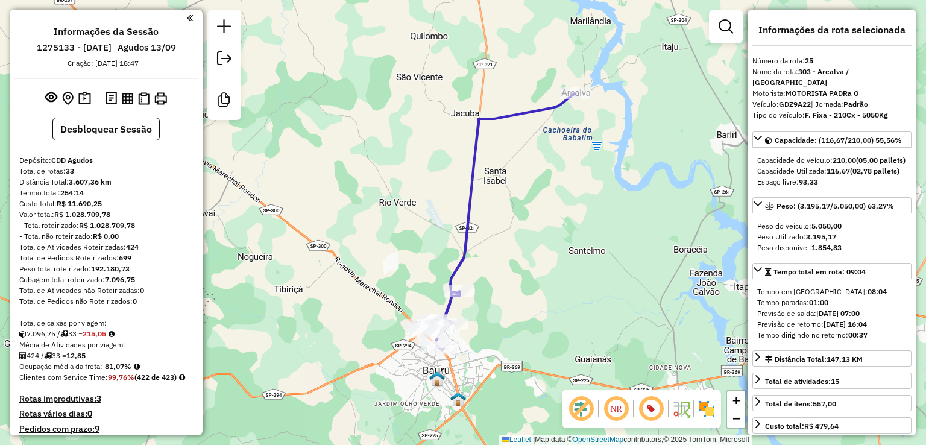
click at [418, 209] on div "Janela de atendimento Grade de atendimento Capacidade Transportadoras Veículos …" at bounding box center [463, 222] width 926 height 445
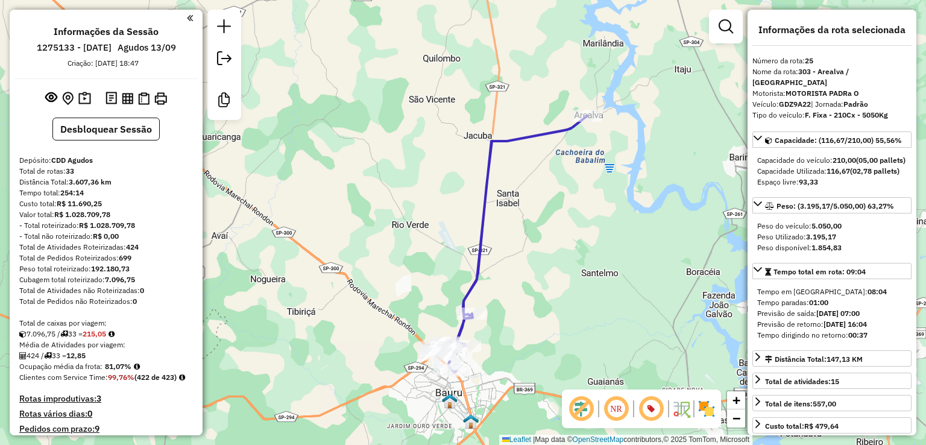
drag, startPoint x: 408, startPoint y: 191, endPoint x: 420, endPoint y: 215, distance: 27.2
click at [420, 215] on div "Janela de atendimento Grade de atendimento Capacidade Transportadoras Veículos …" at bounding box center [463, 222] width 926 height 445
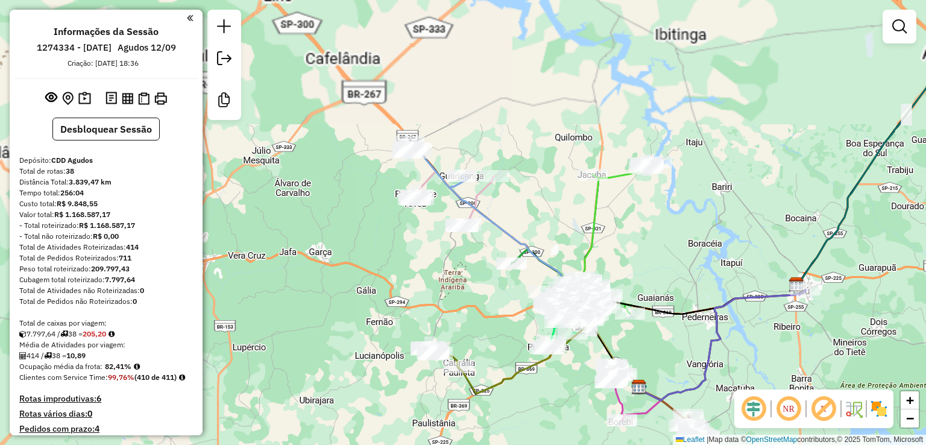
drag, startPoint x: 754, startPoint y: 406, endPoint x: 818, endPoint y: 411, distance: 64.1
click at [754, 406] on em at bounding box center [753, 408] width 29 height 29
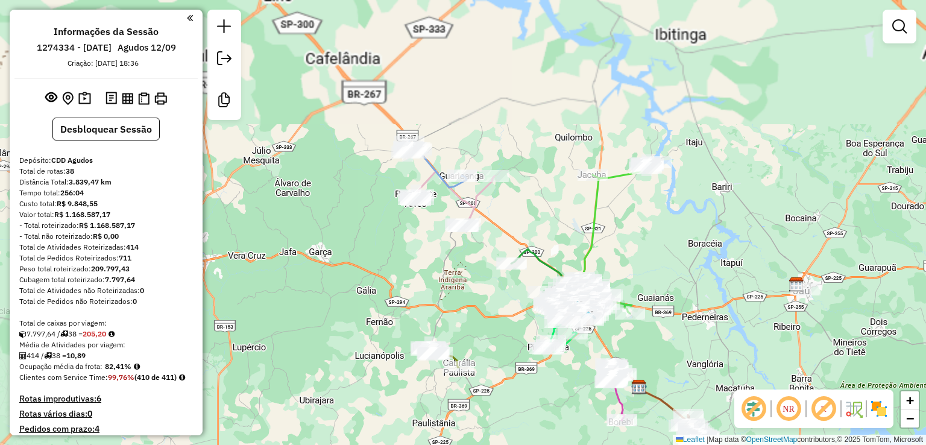
click at [824, 409] on em at bounding box center [823, 408] width 29 height 29
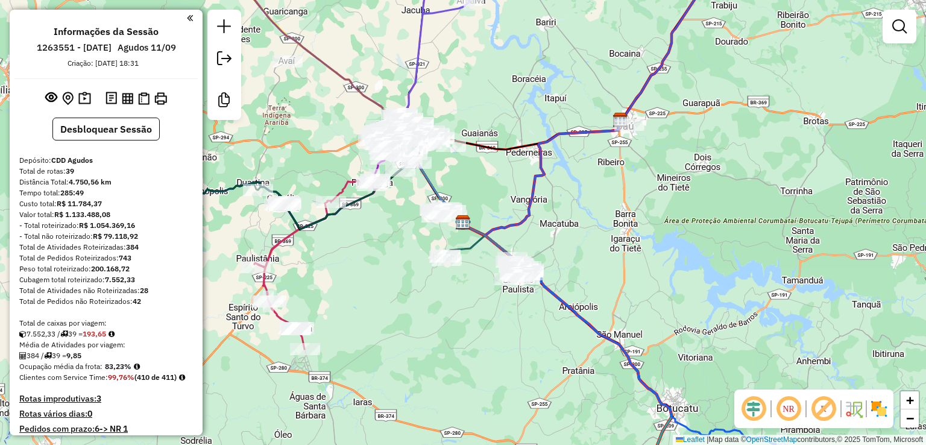
click at [690, 289] on div "Janela de atendimento Grade de atendimento Capacidade Transportadoras Veículos …" at bounding box center [463, 222] width 926 height 445
click at [756, 408] on em at bounding box center [753, 408] width 29 height 29
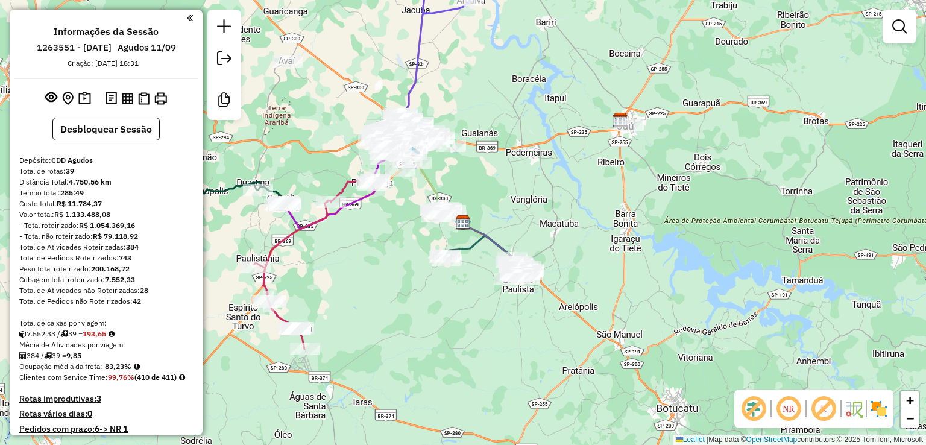
click at [816, 415] on em at bounding box center [823, 408] width 29 height 29
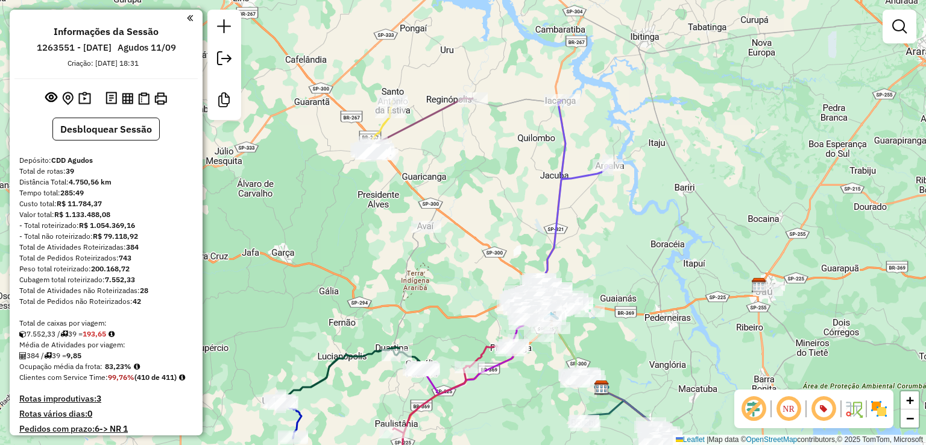
drag, startPoint x: 412, startPoint y: 218, endPoint x: 402, endPoint y: 274, distance: 57.6
click at [402, 274] on div "Janela de atendimento Grade de atendimento Capacidade Transportadoras Veículos …" at bounding box center [463, 222] width 926 height 445
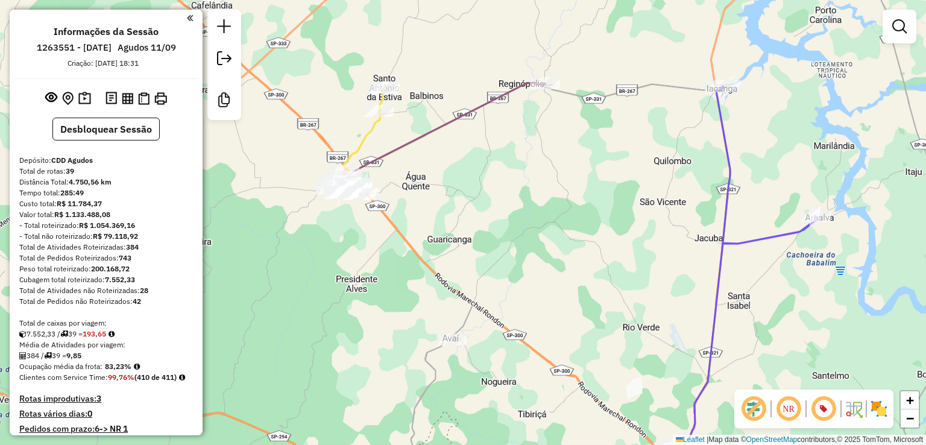
drag, startPoint x: 506, startPoint y: 189, endPoint x: 520, endPoint y: 227, distance: 40.6
click at [505, 205] on div "Janela de atendimento Grade de atendimento Capacidade Transportadoras Veículos …" at bounding box center [463, 222] width 926 height 445
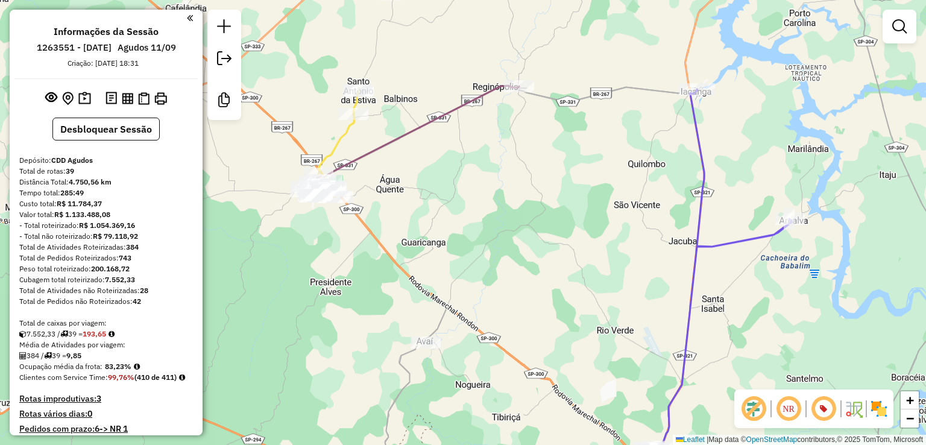
drag, startPoint x: 522, startPoint y: 227, endPoint x: 498, endPoint y: 228, distance: 24.1
click at [498, 228] on div "Janela de atendimento Grade de atendimento Capacidade Transportadoras Veículos …" at bounding box center [463, 222] width 926 height 445
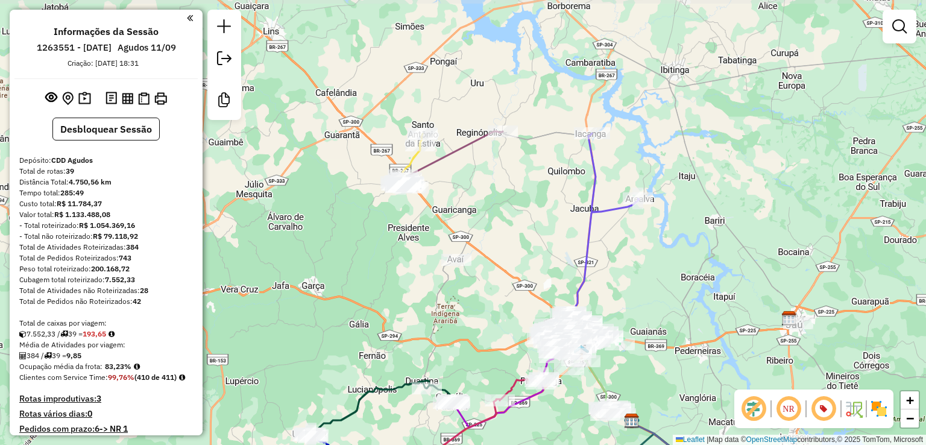
drag, startPoint x: 527, startPoint y: 218, endPoint x: 528, endPoint y: 159, distance: 58.5
click at [528, 159] on div "Janela de atendimento Grade de atendimento Capacidade Transportadoras Veículos …" at bounding box center [463, 222] width 926 height 445
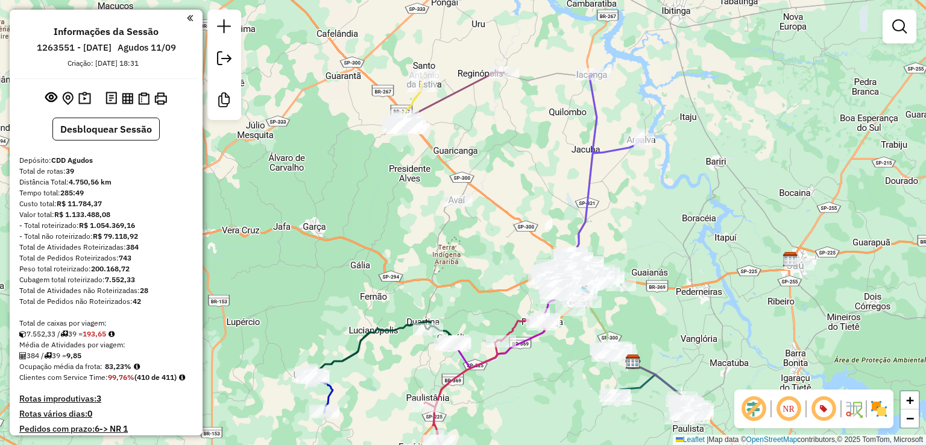
click at [586, 183] on icon at bounding box center [603, 166] width 74 height 184
select select "**********"
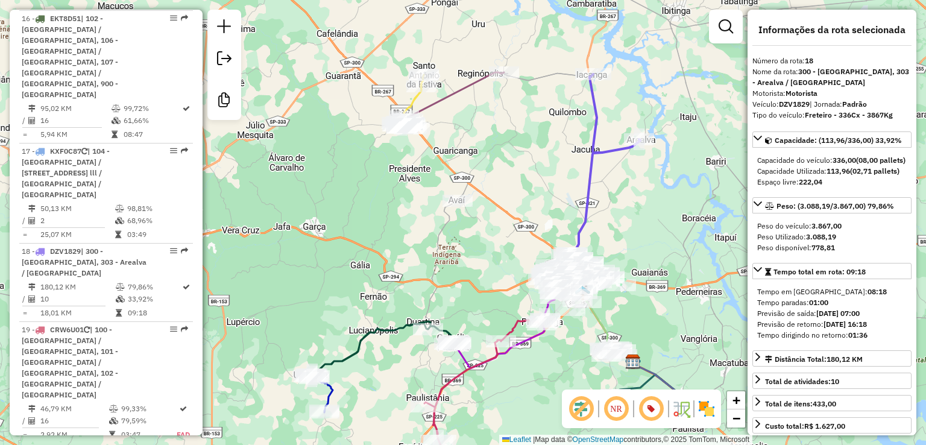
scroll to position [1796, 0]
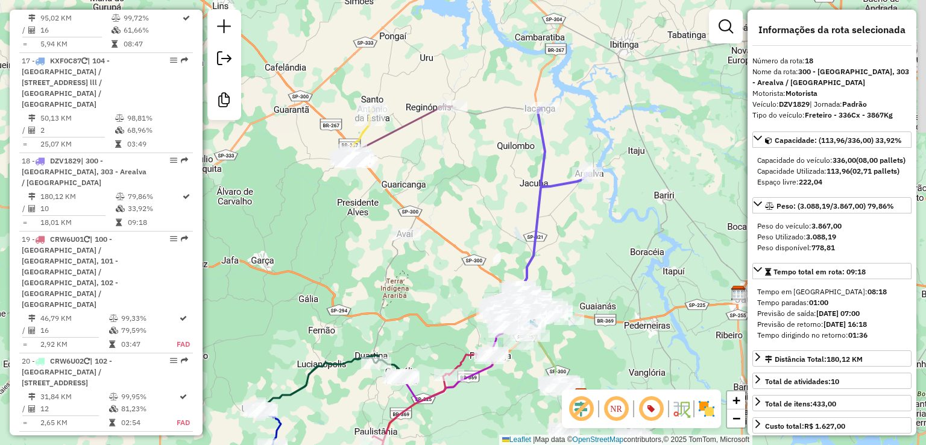
drag, startPoint x: 506, startPoint y: 140, endPoint x: 455, endPoint y: 175, distance: 62.5
click at [455, 175] on div "Janela de atendimento Grade de atendimento Capacidade Transportadoras Veículos …" at bounding box center [463, 222] width 926 height 445
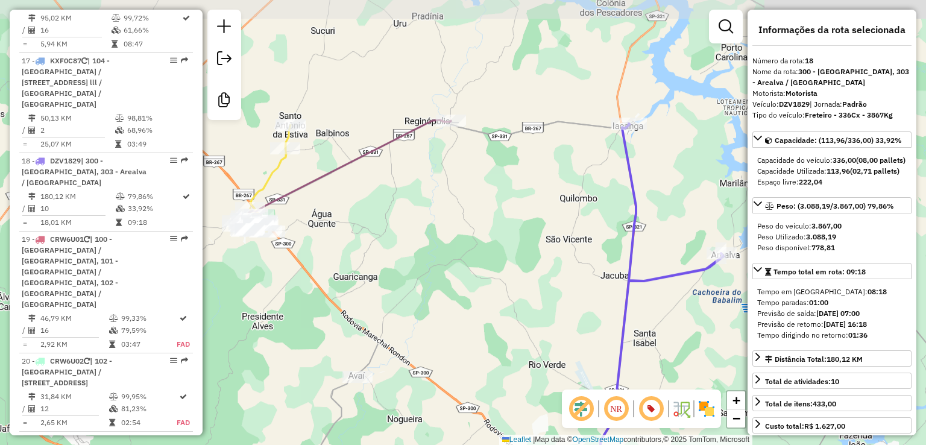
drag, startPoint x: 439, startPoint y: 186, endPoint x: 410, endPoint y: 283, distance: 100.7
click at [410, 283] on div "Janela de atendimento Grade de atendimento Capacidade Transportadoras Veículos …" at bounding box center [463, 222] width 926 height 445
